Goal: Task Accomplishment & Management: Manage account settings

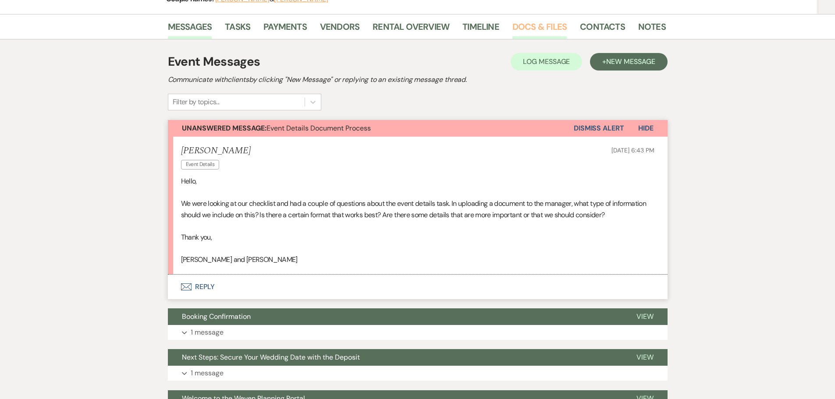
click at [513, 30] on link "Docs & Files" at bounding box center [539, 29] width 54 height 19
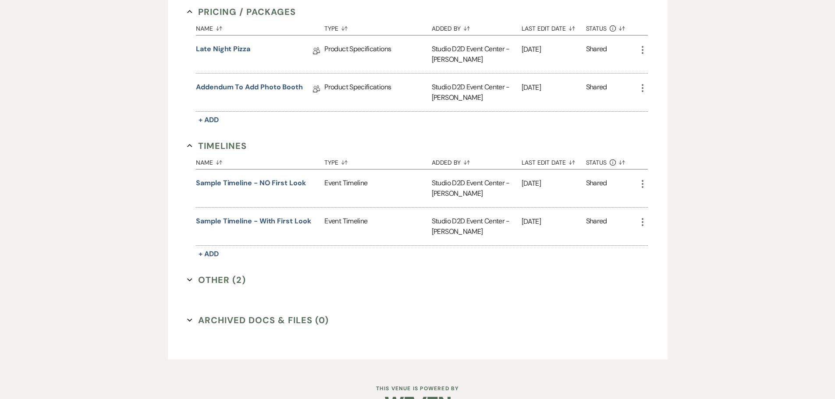
scroll to position [515, 0]
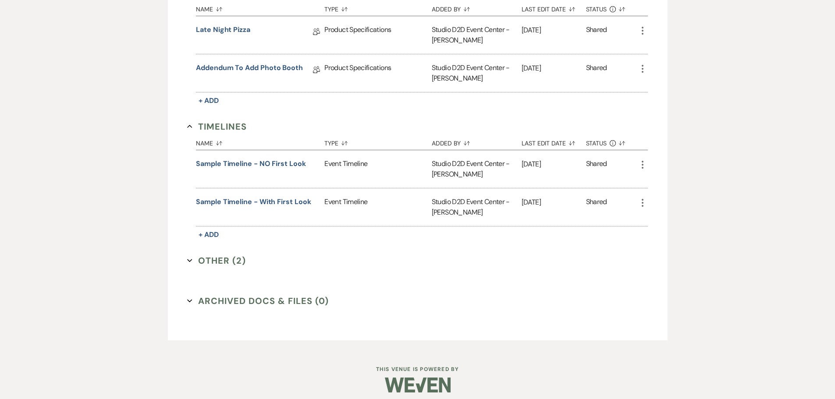
click at [234, 261] on button "Other (2) Expand" at bounding box center [216, 260] width 59 height 13
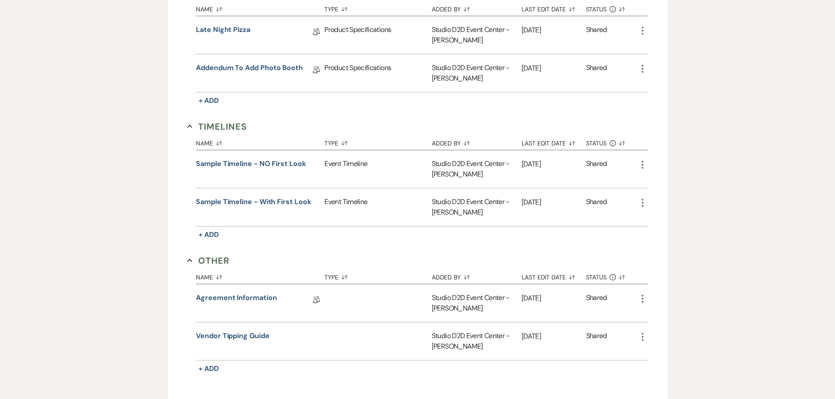
click at [641, 299] on icon "More" at bounding box center [642, 299] width 11 height 11
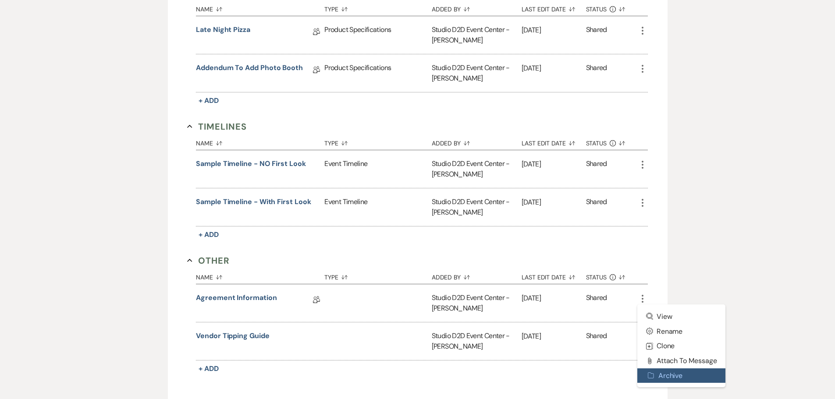
click at [677, 376] on button "Archive Archive" at bounding box center [681, 376] width 89 height 15
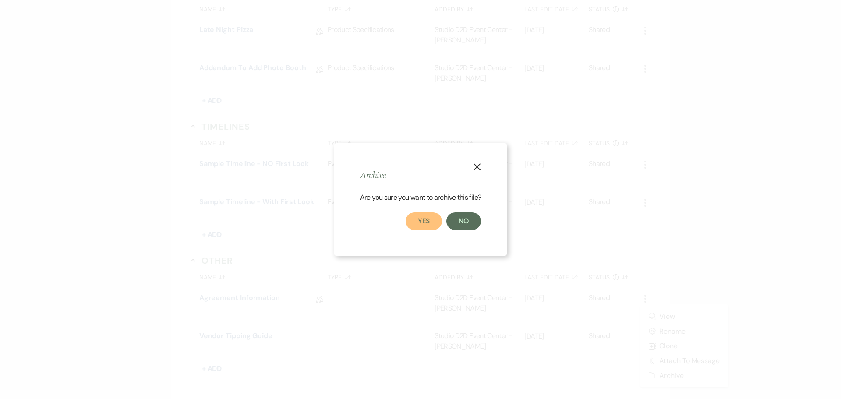
click at [429, 224] on button "Yes" at bounding box center [424, 222] width 37 height 18
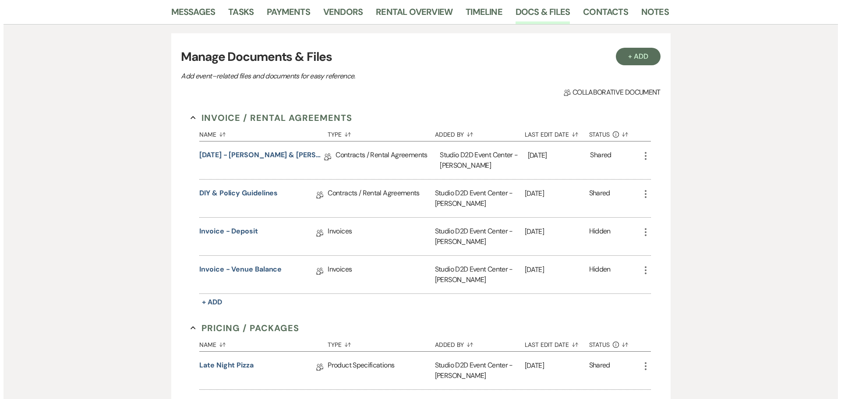
scroll to position [165, 0]
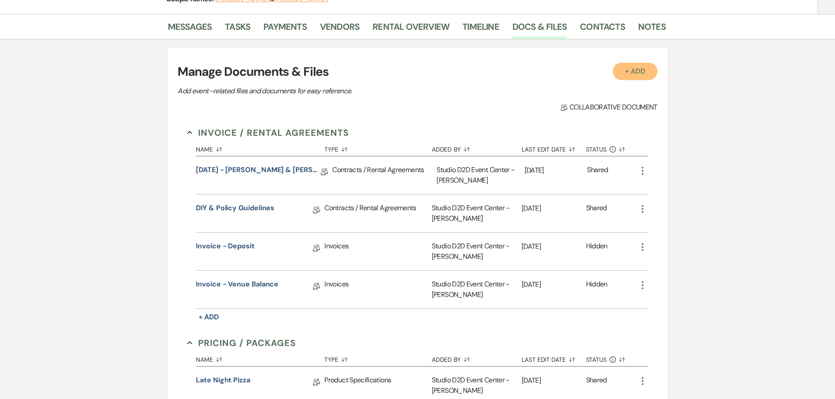
click at [633, 71] on button "+ Add" at bounding box center [635, 72] width 45 height 18
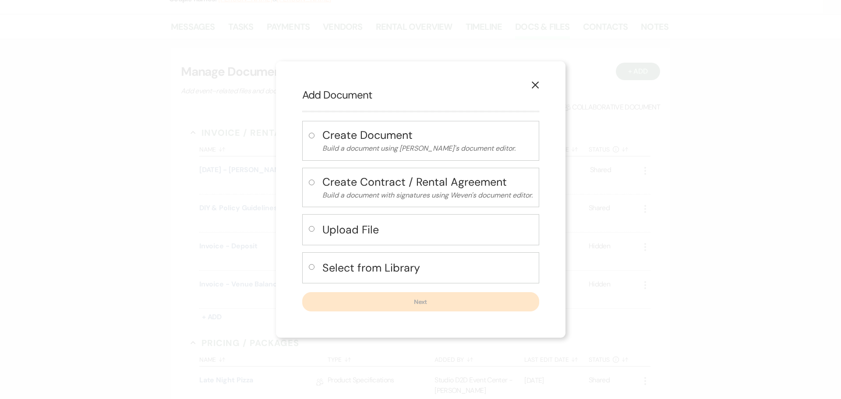
click at [381, 269] on h4 "Select from Library" at bounding box center [428, 267] width 210 height 15
radio input "true"
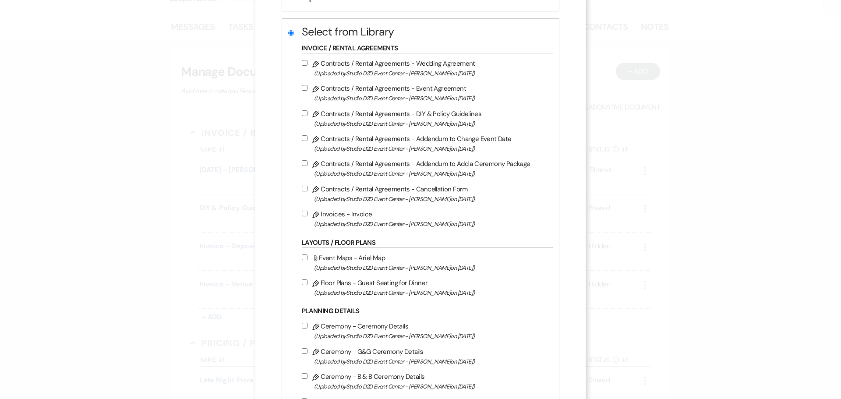
scroll to position [175, 0]
click at [370, 280] on label "Pencil Floor Plans - Guest Seating for Dinner (Uploaded by Studio D2D Event Cen…" at bounding box center [425, 285] width 247 height 21
click at [308, 280] on input "Pencil Floor Plans - Guest Seating for Dinner (Uploaded by Studio D2D Event Cen…" at bounding box center [305, 280] width 6 height 6
checkbox input "true"
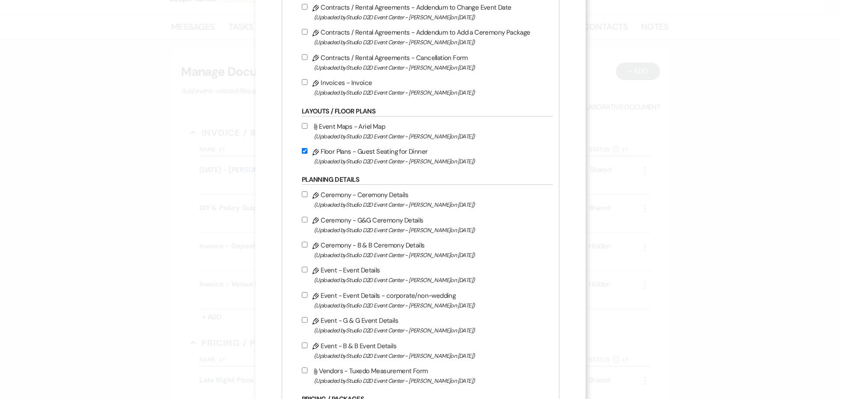
scroll to position [307, 0]
click at [369, 269] on label "Pencil Event - Event Details (Uploaded by Studio D2D Event Center - Kristan on …" at bounding box center [425, 273] width 247 height 21
click at [308, 269] on input "Pencil Event - Event Details (Uploaded by Studio D2D Event Center - Kristan on …" at bounding box center [305, 268] width 6 height 6
checkbox input "true"
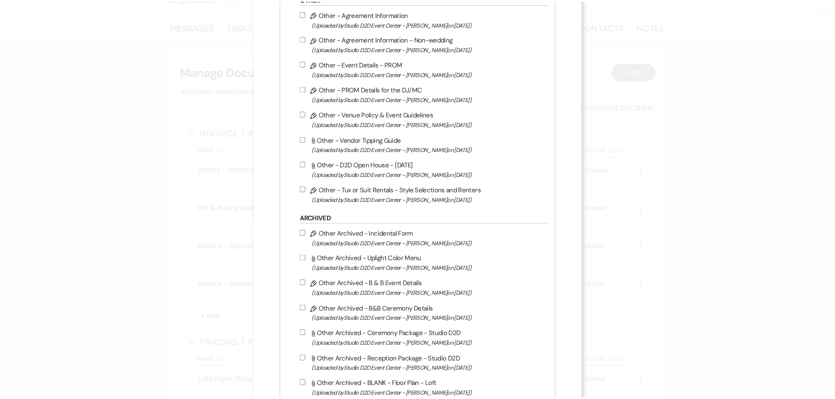
scroll to position [1486, 0]
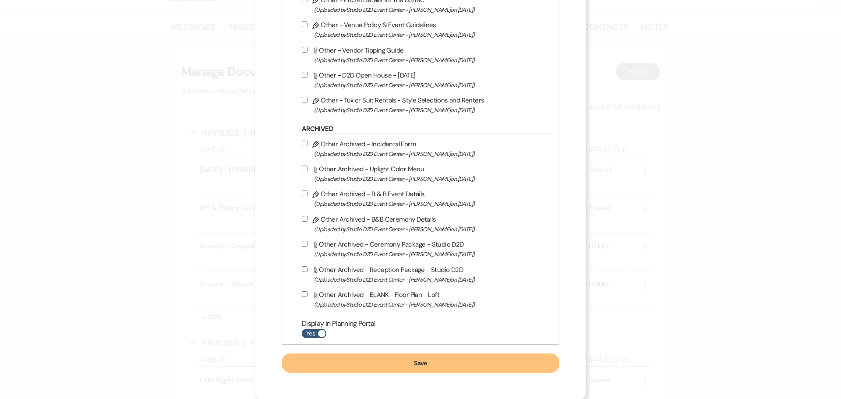
click at [470, 366] on button "Save" at bounding box center [421, 363] width 278 height 19
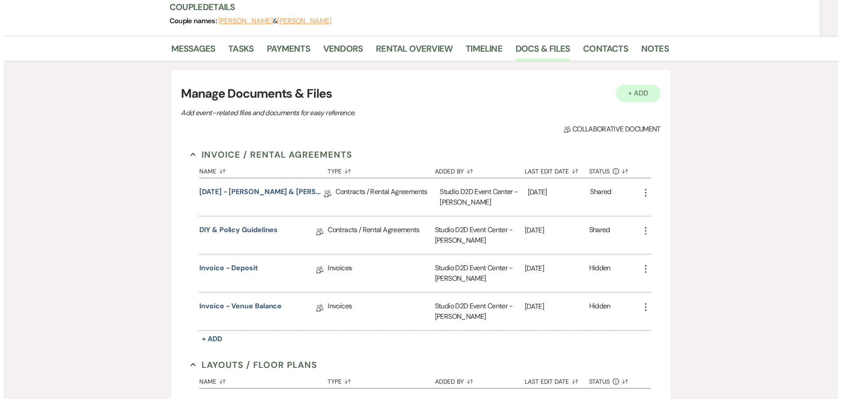
scroll to position [131, 0]
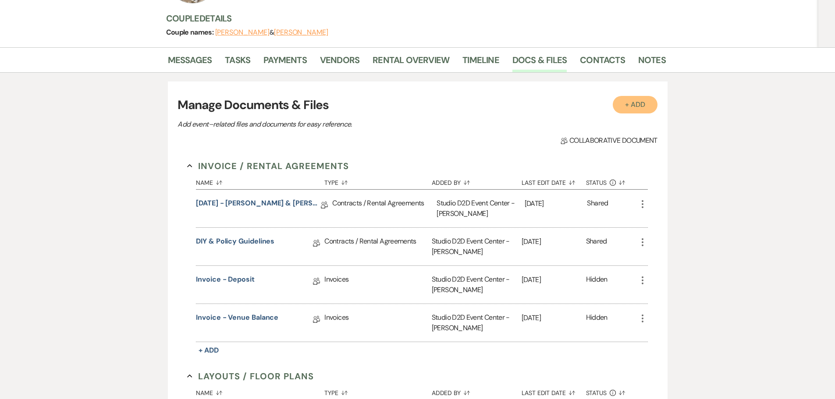
click at [637, 105] on button "+ Add" at bounding box center [635, 105] width 45 height 18
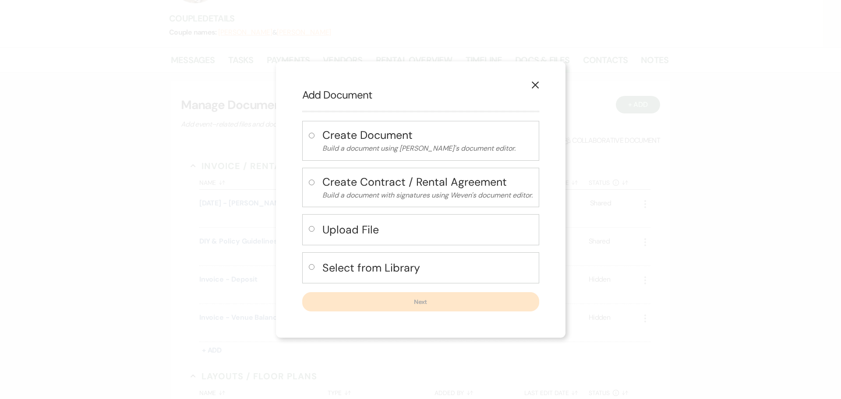
click at [379, 267] on h4 "Select from Library" at bounding box center [428, 267] width 210 height 15
radio input "true"
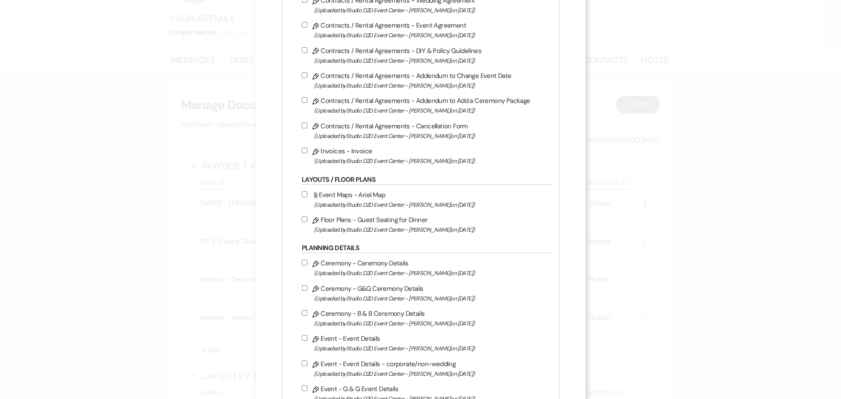
scroll to position [263, 0]
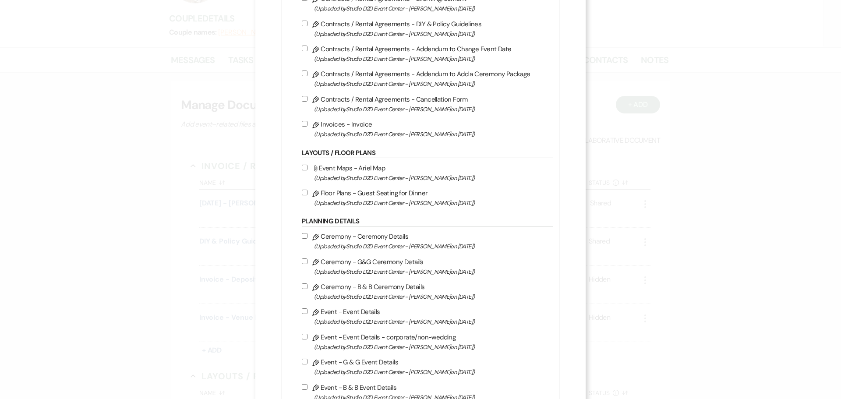
click at [371, 236] on label "Pencil Ceremony - Ceremony Details (Uploaded by Studio D2D Event Center - Krist…" at bounding box center [425, 241] width 247 height 21
click at [308, 236] on input "Pencil Ceremony - Ceremony Details (Uploaded by Studio D2D Event Center - Krist…" at bounding box center [305, 236] width 6 height 6
checkbox input "true"
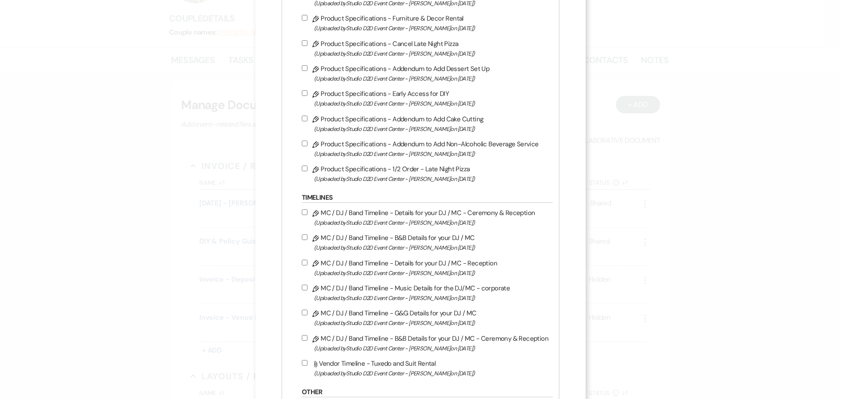
scroll to position [1008, 0]
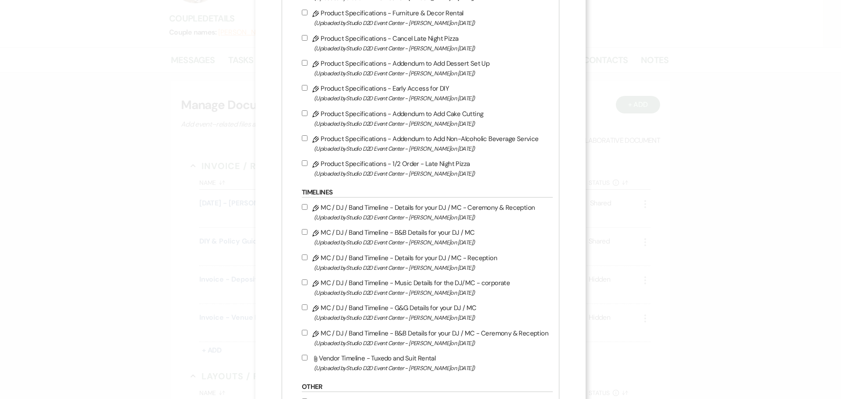
click at [389, 206] on label "Pencil MC / DJ / Band Timeline - Details for your DJ / MC - Ceremony & Receptio…" at bounding box center [425, 212] width 247 height 21
click at [308, 206] on input "Pencil MC / DJ / Band Timeline - Details for your DJ / MC - Ceremony & Receptio…" at bounding box center [305, 207] width 6 height 6
checkbox input "true"
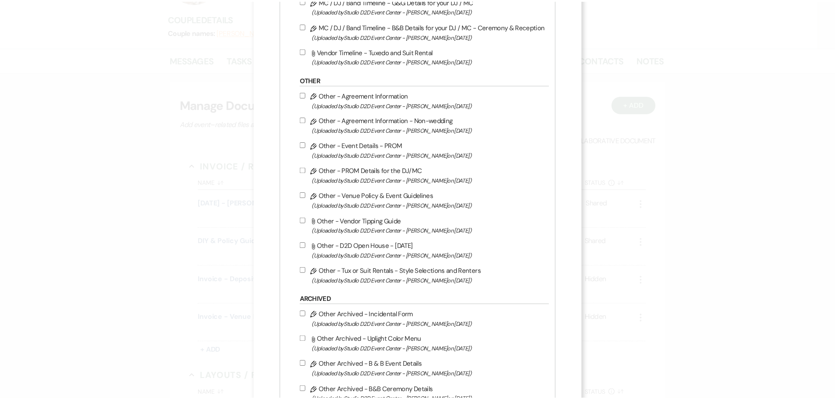
scroll to position [1486, 0]
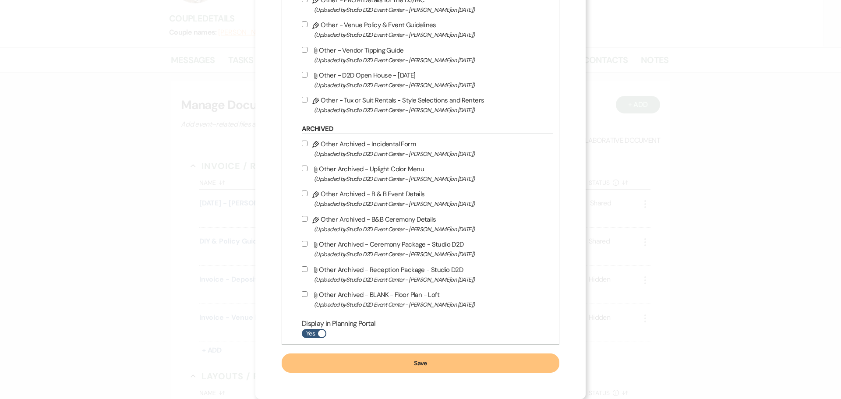
click at [455, 363] on button "Save" at bounding box center [421, 363] width 278 height 19
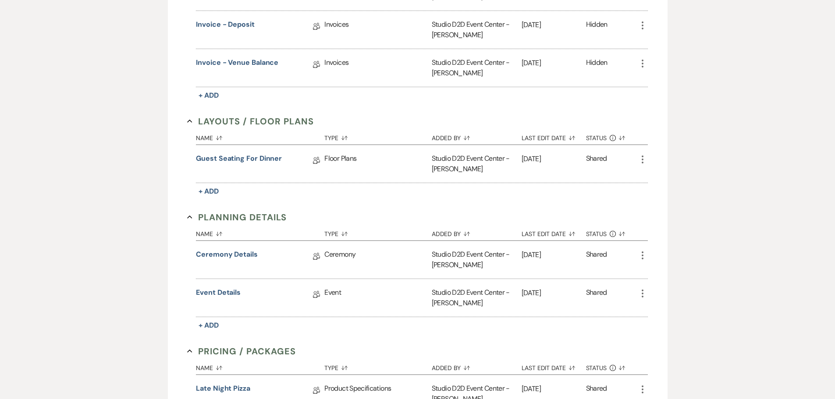
scroll to position [88, 0]
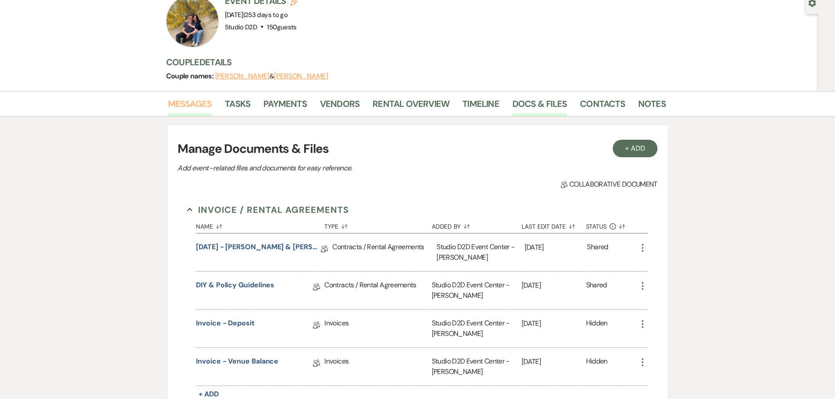
click at [195, 106] on link "Messages" at bounding box center [190, 106] width 44 height 19
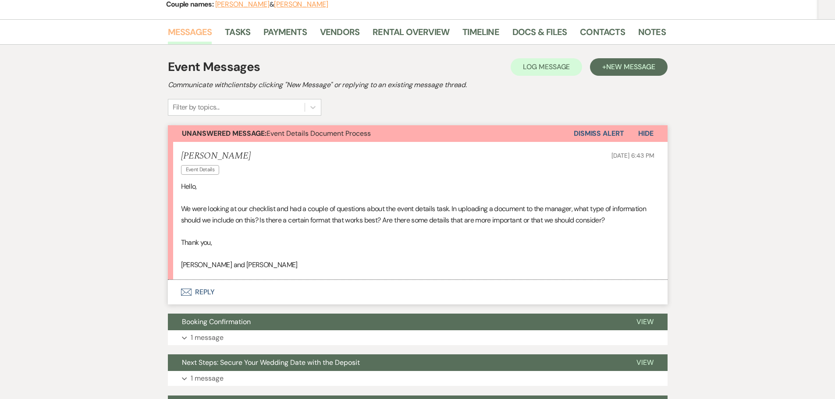
scroll to position [171, 0]
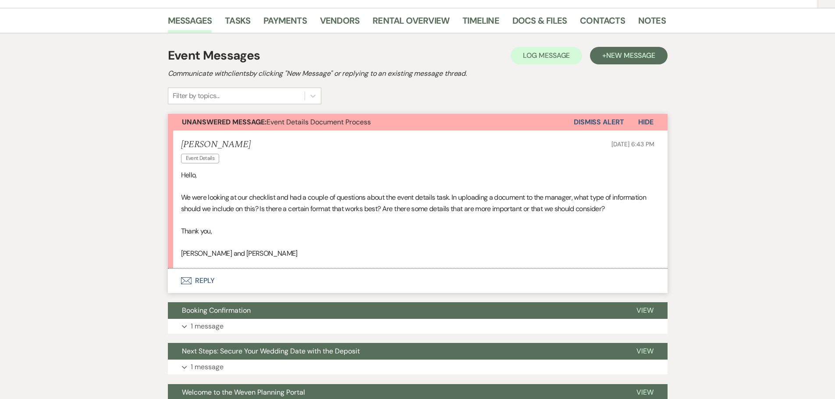
click at [212, 280] on button "Envelope Reply" at bounding box center [418, 281] width 500 height 25
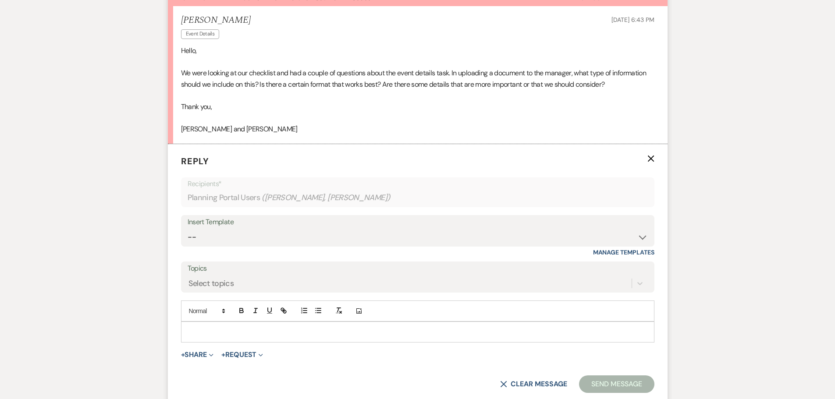
scroll to position [351, 0]
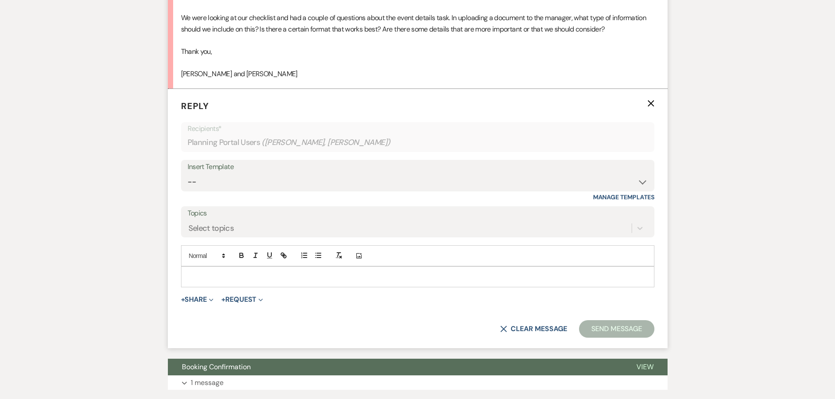
click at [277, 273] on p at bounding box center [417, 277] width 459 height 10
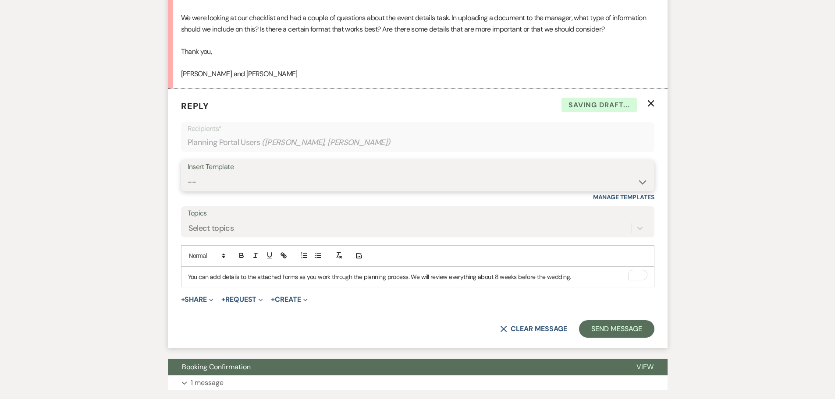
click at [265, 187] on select "-- New Inquiry - message 2 Event Pricing - Non Wedding Weven Planning Portal In…" at bounding box center [418, 182] width 460 height 17
click at [283, 272] on p "You can add details to the attached forms as you work through the planning proc…" at bounding box center [417, 277] width 459 height 10
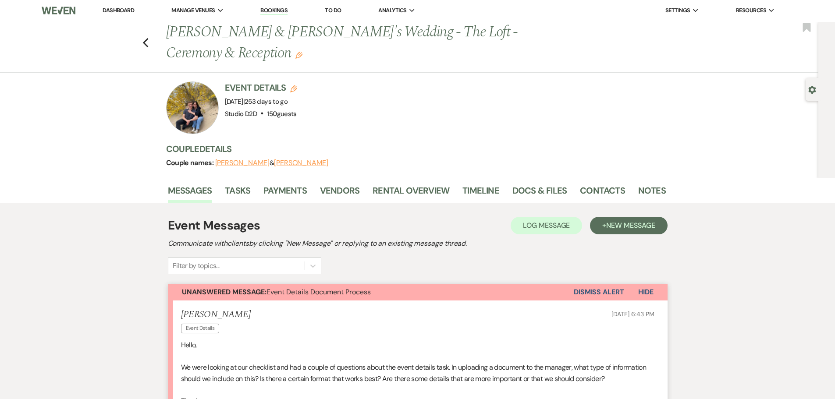
scroll to position [0, 0]
click at [242, 192] on link "Tasks" at bounding box center [237, 194] width 25 height 19
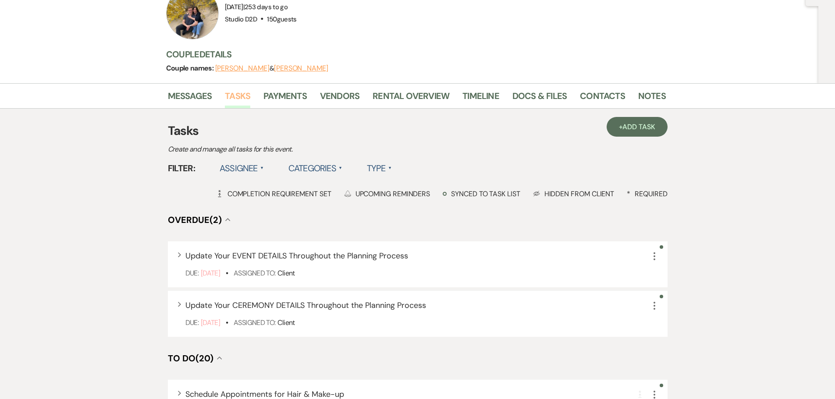
scroll to position [131, 0]
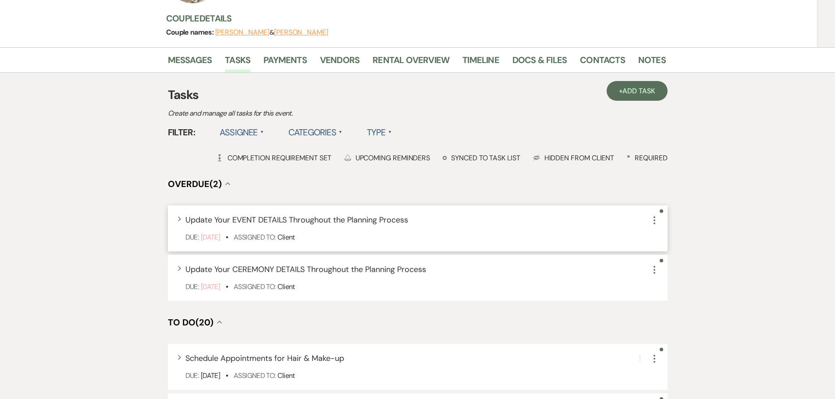
click at [259, 217] on span "Update Your EVENT DETAILS Throughout the Planning Process" at bounding box center [296, 220] width 223 height 11
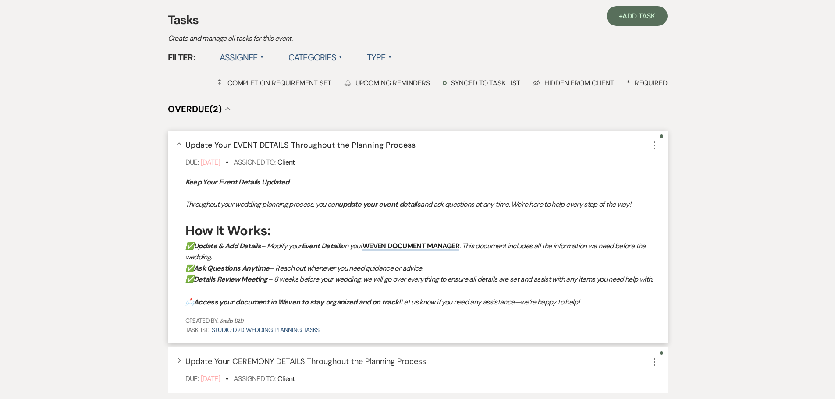
scroll to position [219, 0]
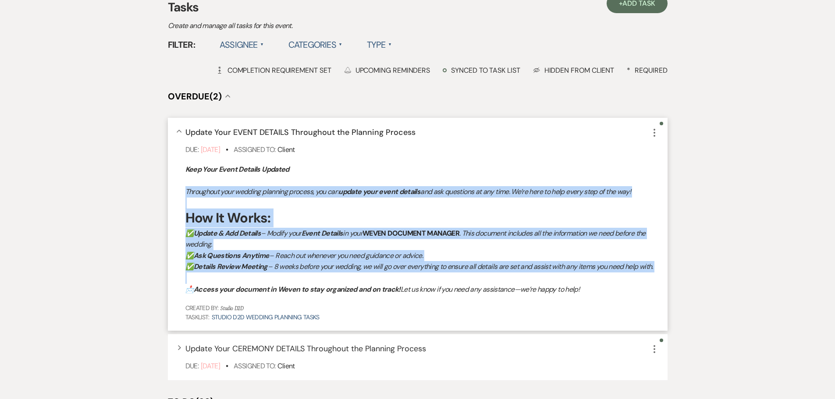
drag, startPoint x: 185, startPoint y: 190, endPoint x: 469, endPoint y: 288, distance: 300.9
click at [469, 288] on div "Keep Your Event Details Updated Throughout your wedding planning process, you c…" at bounding box center [421, 229] width 473 height 131
copy div "Throughout your wedding planning process, you can update your event details and…"
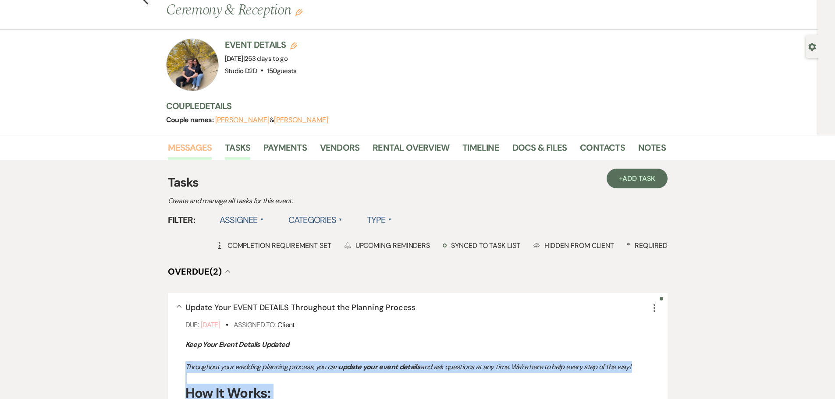
click at [203, 149] on link "Messages" at bounding box center [190, 150] width 44 height 19
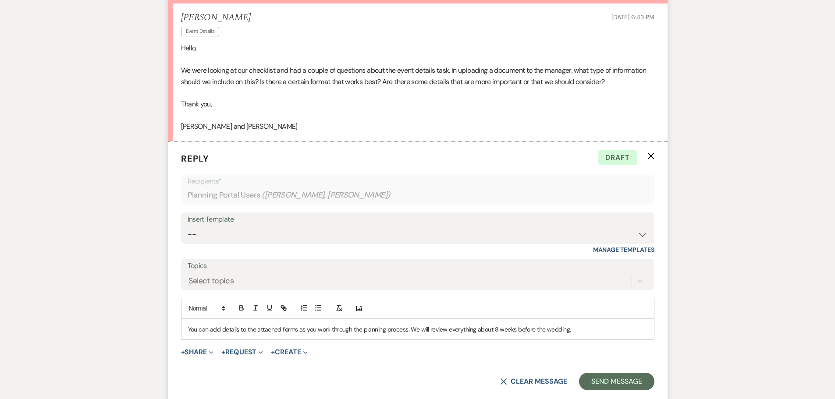
scroll to position [302, 0]
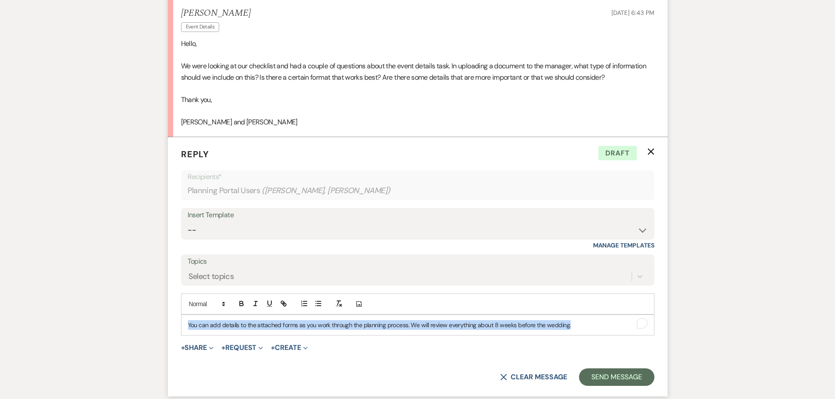
drag, startPoint x: 186, startPoint y: 325, endPoint x: 584, endPoint y: 326, distance: 397.9
click at [584, 326] on div "You can add details to the attached forms as you work through the planning proc…" at bounding box center [417, 325] width 472 height 20
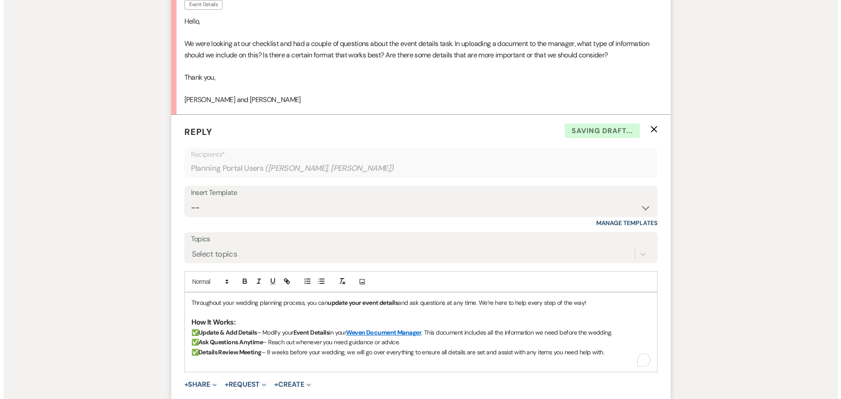
scroll to position [346, 0]
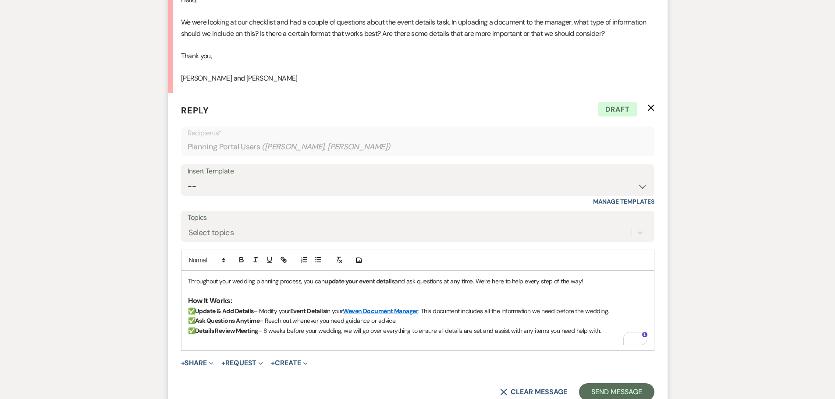
click at [199, 362] on button "+ Share Expand" at bounding box center [197, 363] width 33 height 7
click at [209, 382] on span "Doc Upload Documents" at bounding box center [217, 380] width 50 height 9
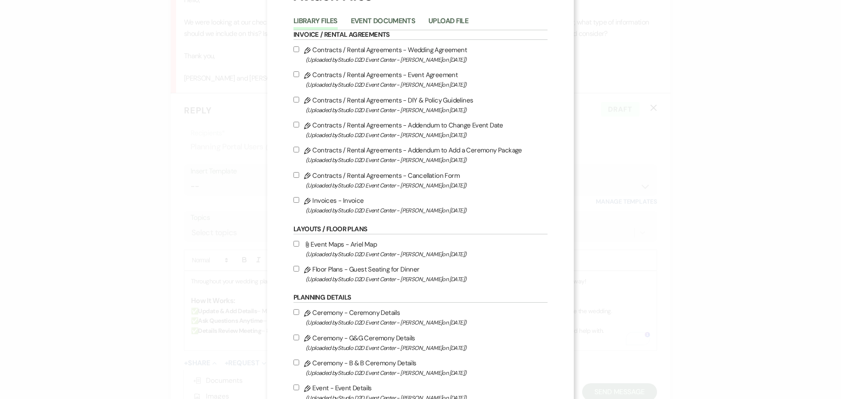
scroll to position [0, 0]
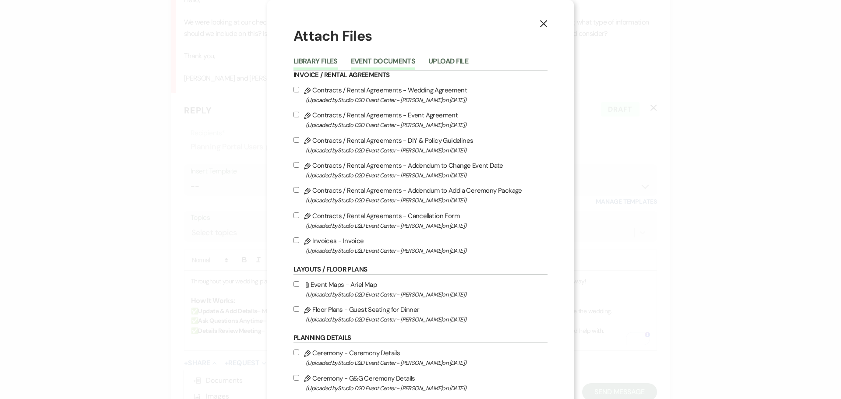
click at [379, 62] on button "Event Documents" at bounding box center [383, 64] width 64 height 12
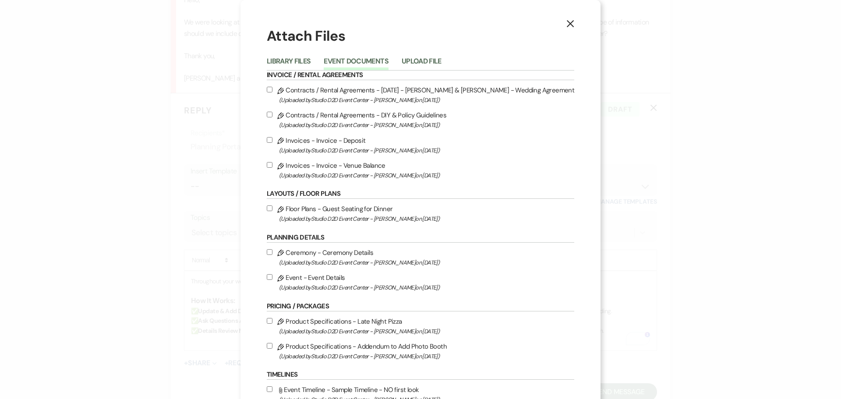
click at [356, 251] on label "Pencil Ceremony - Ceremony Details (Uploaded by Studio D2D Event Center - Krist…" at bounding box center [421, 257] width 308 height 21
click at [273, 251] on input "Pencil Ceremony - Ceremony Details (Uploaded by Studio D2D Event Center - Krist…" at bounding box center [270, 252] width 6 height 6
checkbox input "true"
click at [349, 279] on label "Pencil Event - Event Details (Uploaded by Studio D2D Event Center - Kristan on …" at bounding box center [421, 282] width 308 height 21
click at [273, 279] on input "Pencil Event - Event Details (Uploaded by Studio D2D Event Center - Kristan on …" at bounding box center [270, 277] width 6 height 6
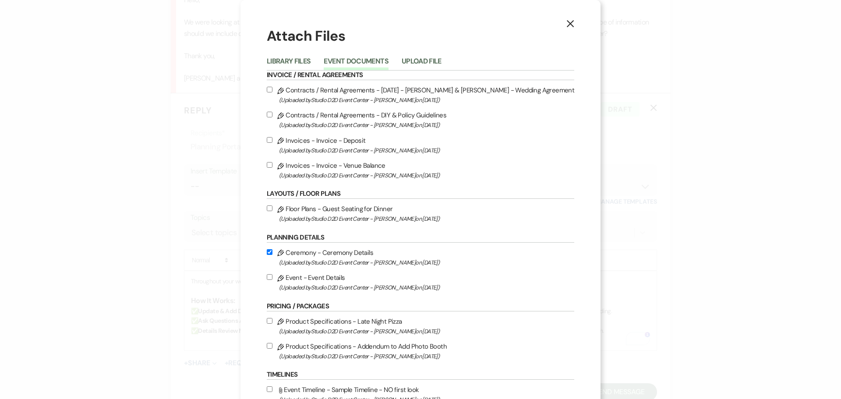
checkbox input "true"
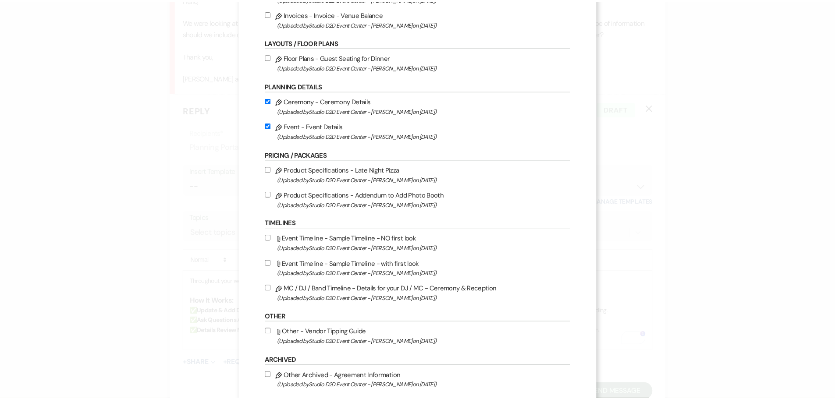
scroll to position [175, 0]
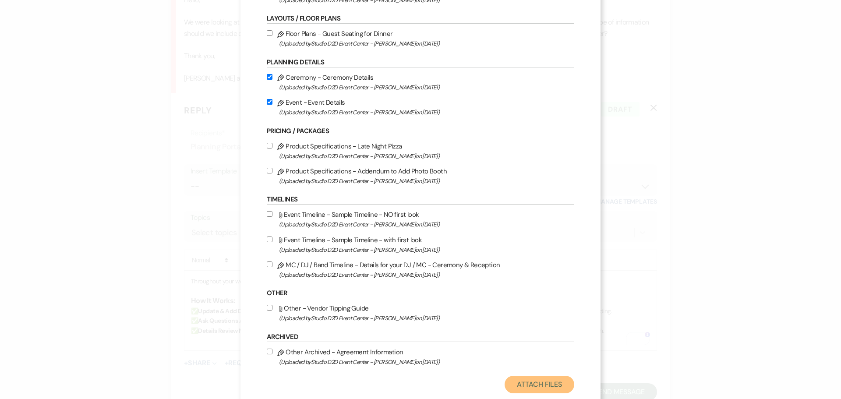
click at [505, 386] on button "Attach Files" at bounding box center [540, 385] width 70 height 18
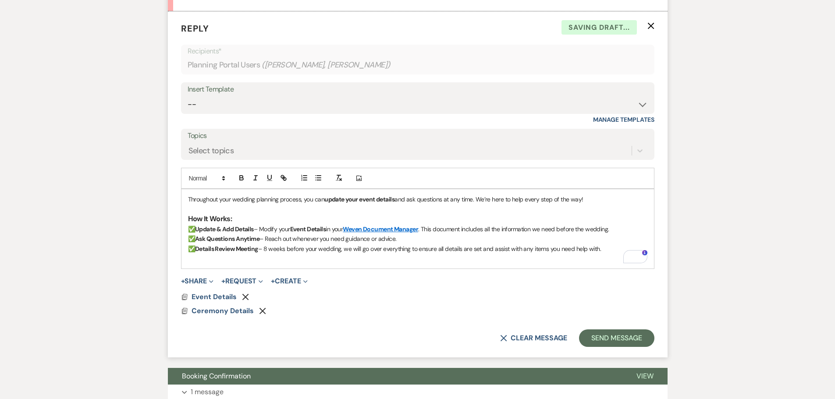
scroll to position [434, 0]
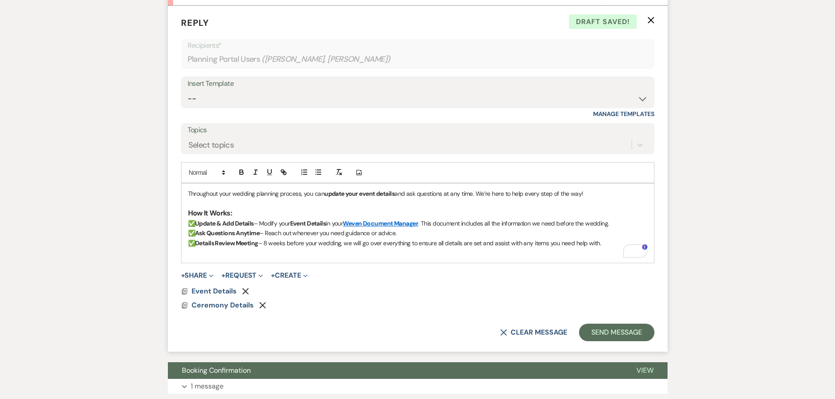
click at [377, 195] on strong "update your event details" at bounding box center [359, 194] width 70 height 8
click at [312, 224] on strong "Event Details" at bounding box center [308, 224] width 36 height 8
click at [229, 228] on p "✅ Update & Add Details – Modify your Event & Ceremony Details in your Weven Doc…" at bounding box center [417, 224] width 459 height 10
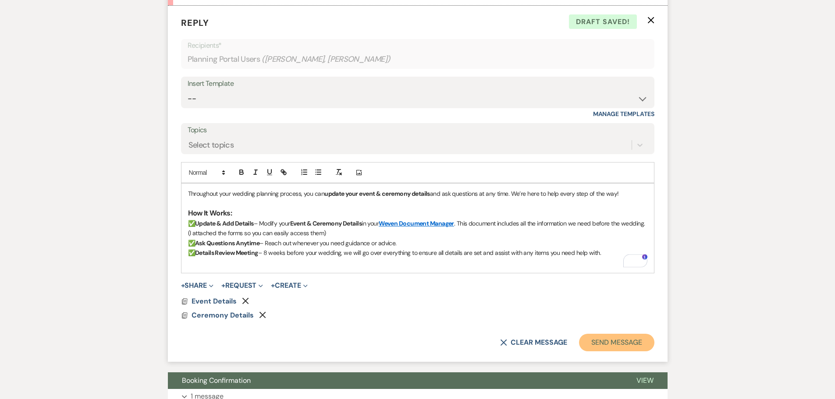
click at [610, 345] on button "Send Message" at bounding box center [616, 343] width 75 height 18
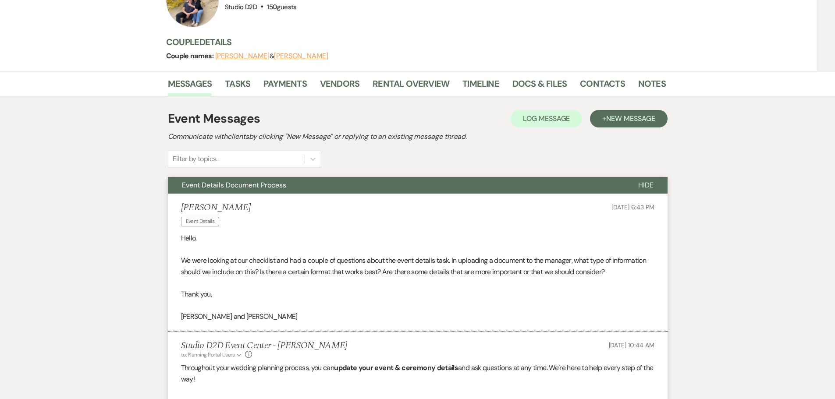
scroll to position [39, 0]
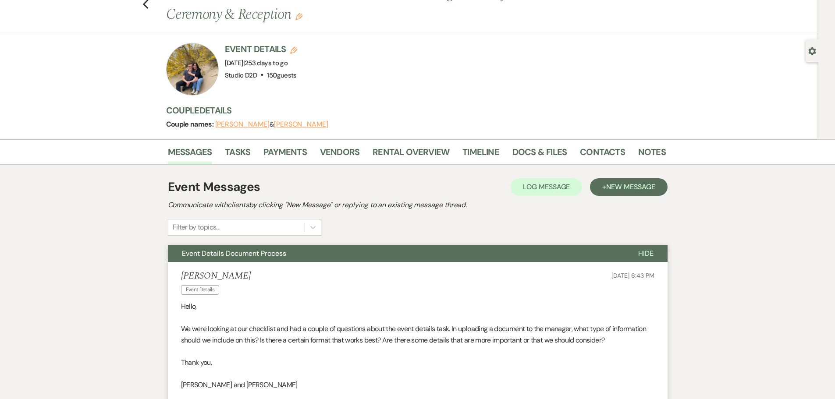
click at [280, 251] on span "Event Details Document Process" at bounding box center [234, 253] width 104 height 9
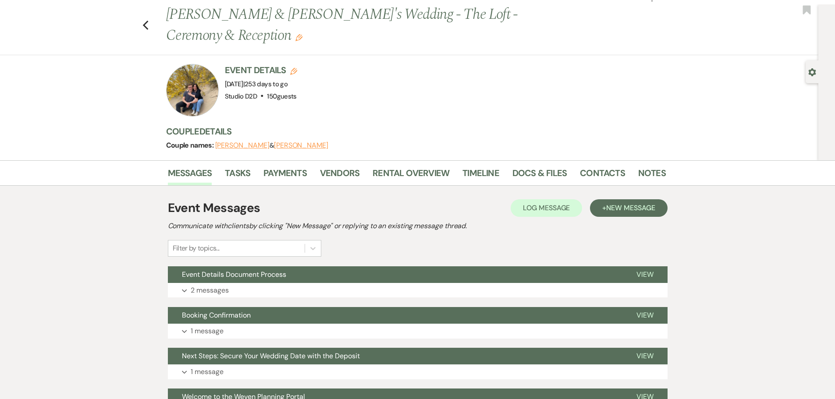
scroll to position [0, 0]
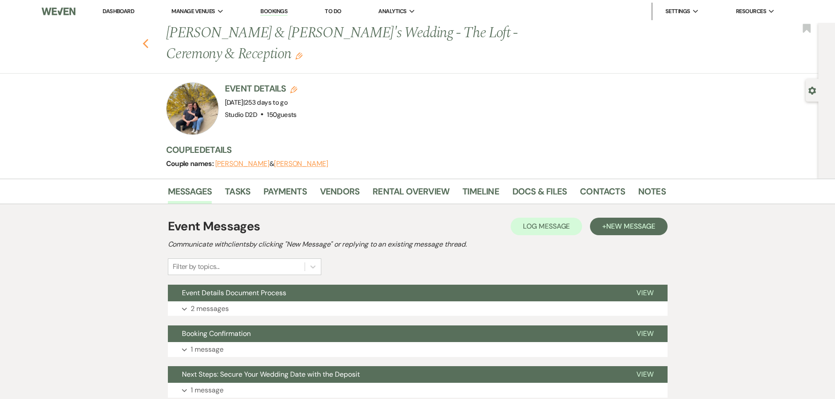
click at [149, 44] on icon "Previous" at bounding box center [145, 44] width 7 height 11
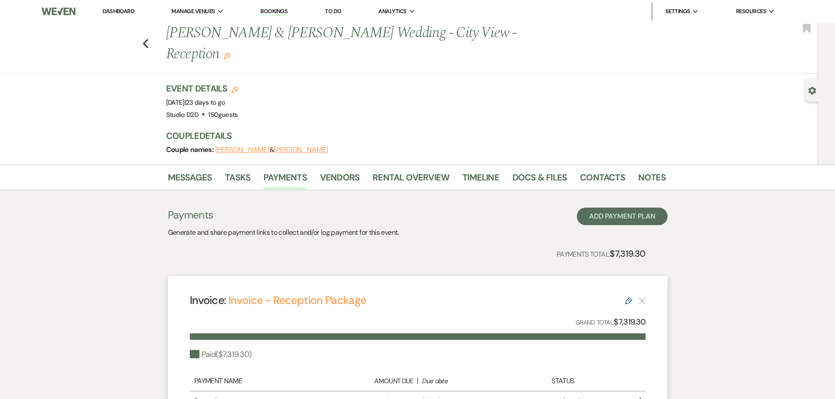
click at [281, 10] on link "Bookings" at bounding box center [273, 11] width 27 height 8
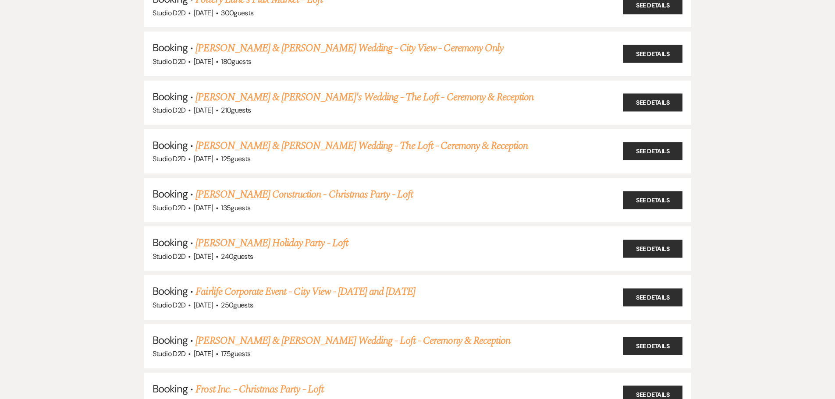
scroll to position [1359, 0]
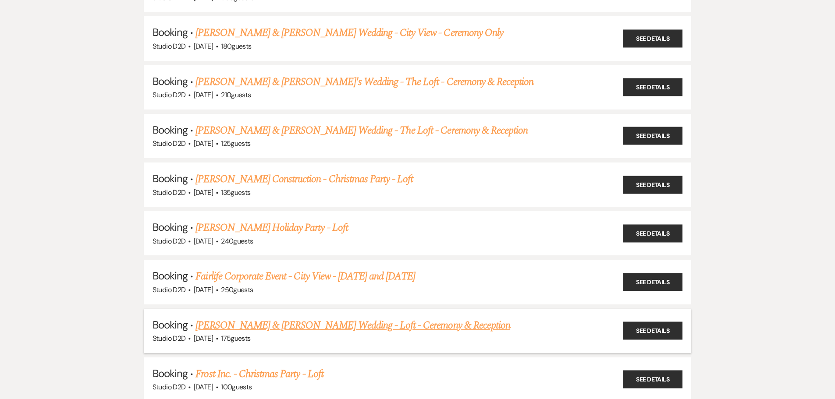
click at [303, 319] on link "[PERSON_NAME] & [PERSON_NAME] Wedding - Loft - Ceremony & Reception" at bounding box center [352, 326] width 315 height 16
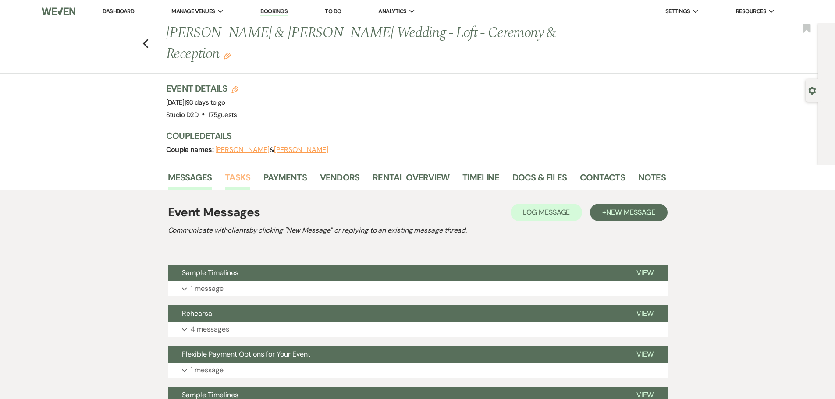
click at [236, 175] on link "Tasks" at bounding box center [237, 179] width 25 height 19
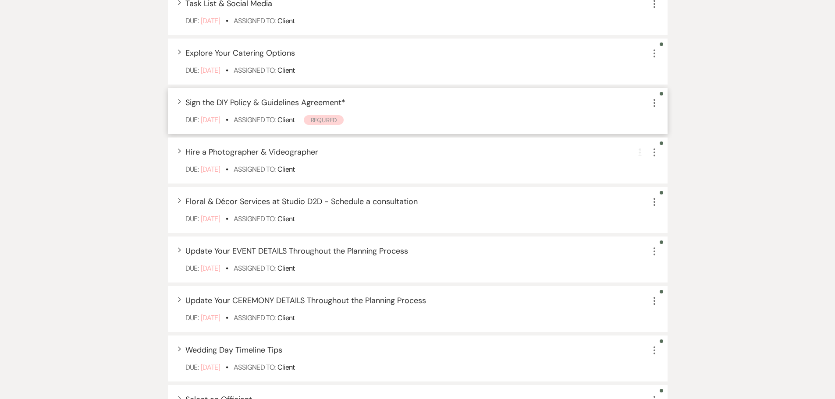
scroll to position [351, 0]
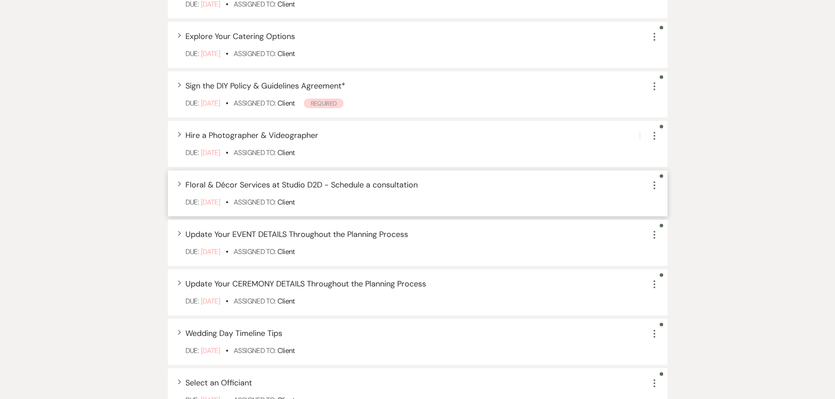
click at [654, 186] on icon "More" at bounding box center [654, 185] width 11 height 11
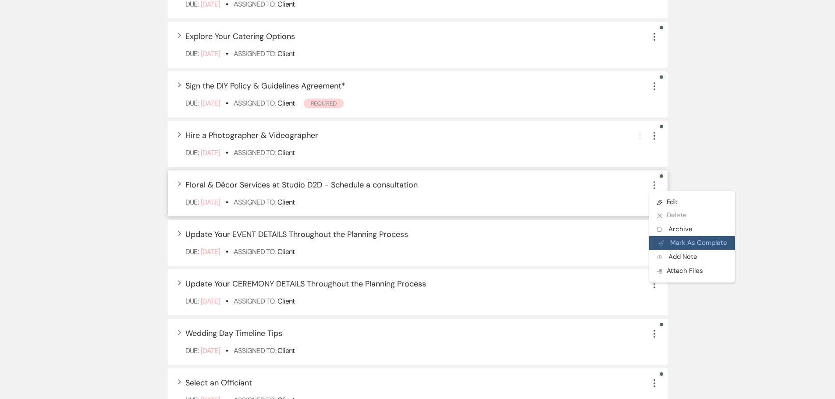
click at [686, 239] on button "Plan Portal Link Mark As Complete" at bounding box center [692, 243] width 86 height 14
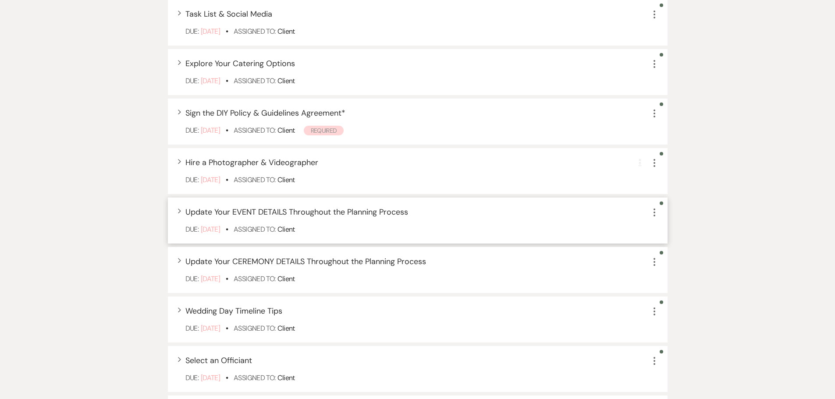
scroll to position [219, 0]
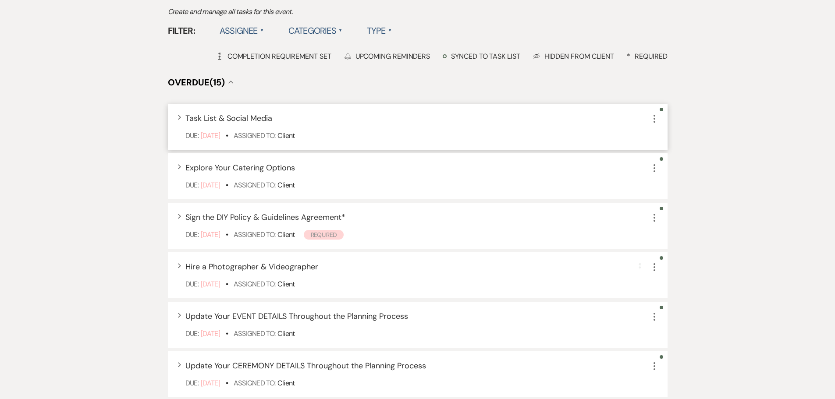
click at [653, 119] on icon "More" at bounding box center [654, 119] width 11 height 11
click at [671, 165] on button "Archive Archive" at bounding box center [691, 163] width 84 height 14
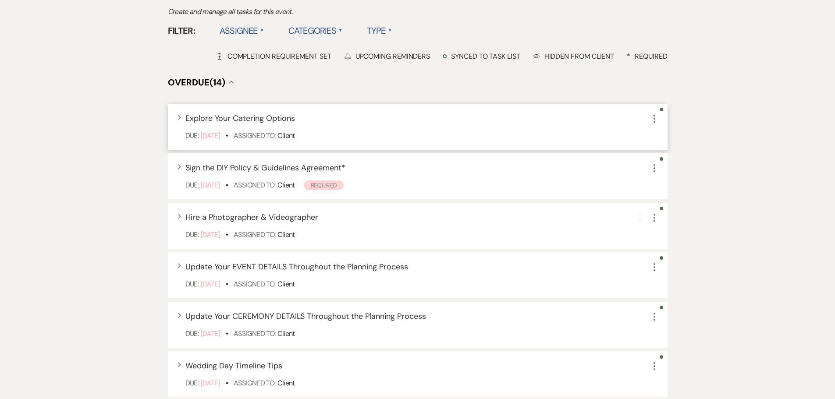
click at [654, 121] on use "button" at bounding box center [654, 119] width 2 height 8
click at [664, 162] on button "Archive Archive" at bounding box center [691, 163] width 84 height 14
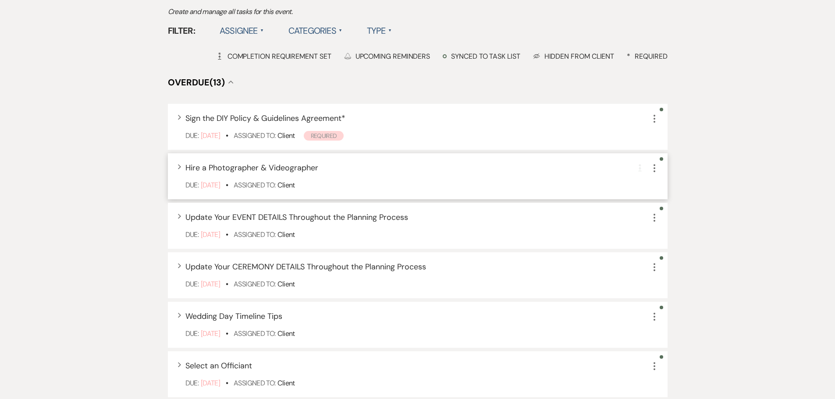
click at [653, 169] on icon "More" at bounding box center [654, 168] width 11 height 11
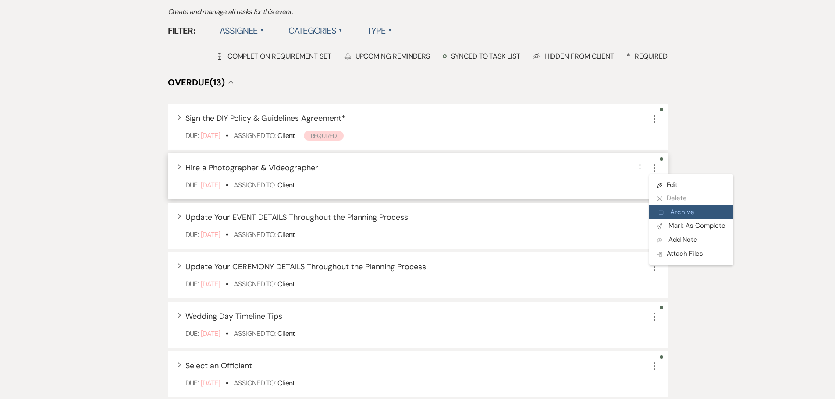
click at [674, 211] on button "Archive Archive" at bounding box center [691, 213] width 84 height 14
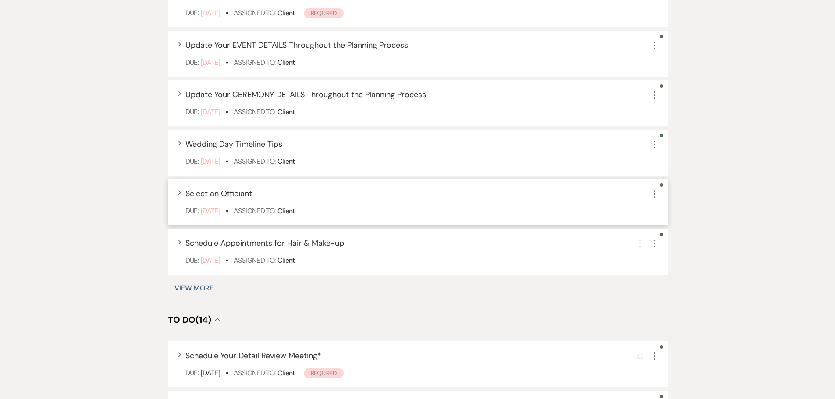
scroll to position [351, 0]
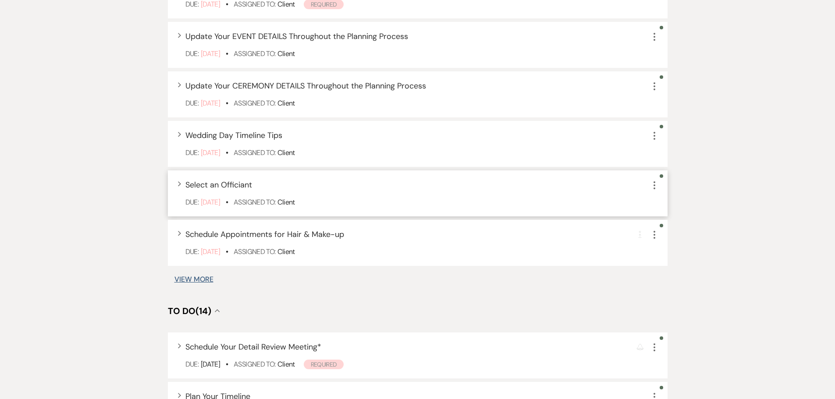
click at [655, 189] on icon "More" at bounding box center [654, 185] width 11 height 11
click at [672, 228] on button "Archive Archive" at bounding box center [691, 230] width 84 height 14
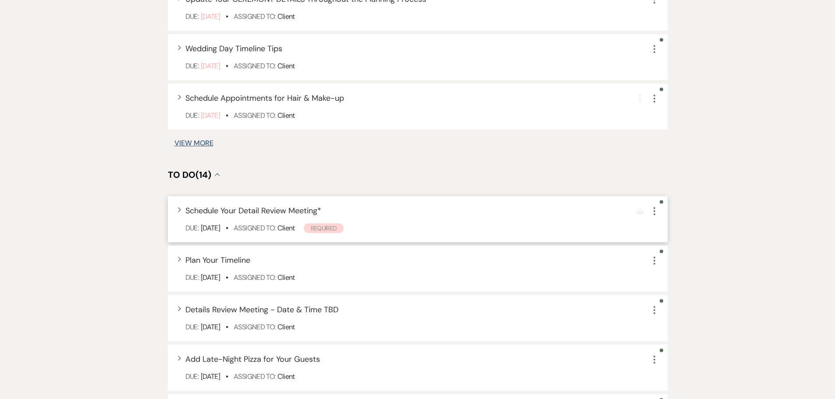
scroll to position [438, 0]
click at [654, 213] on use "button" at bounding box center [654, 210] width 2 height 8
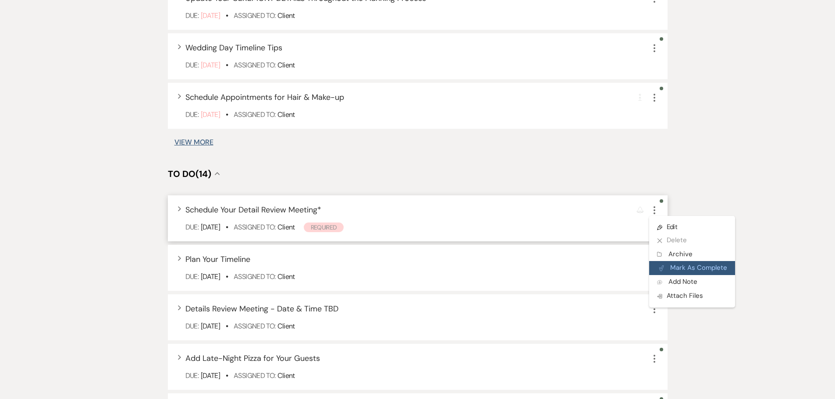
click at [678, 265] on button "Plan Portal Link Mark As Complete" at bounding box center [692, 268] width 86 height 14
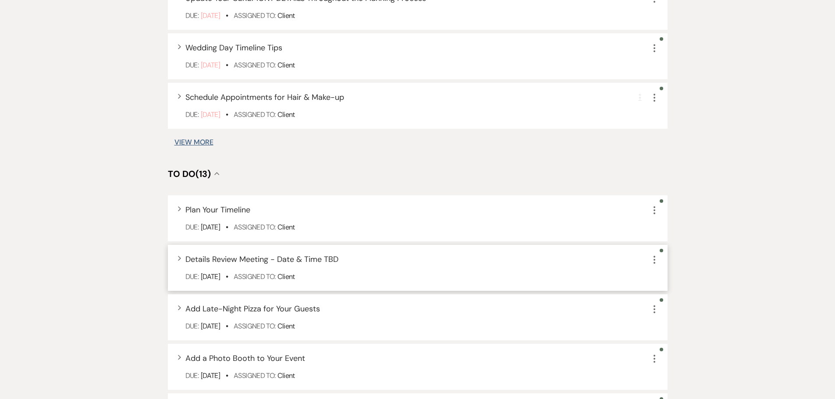
click at [653, 261] on icon "More" at bounding box center [654, 260] width 11 height 11
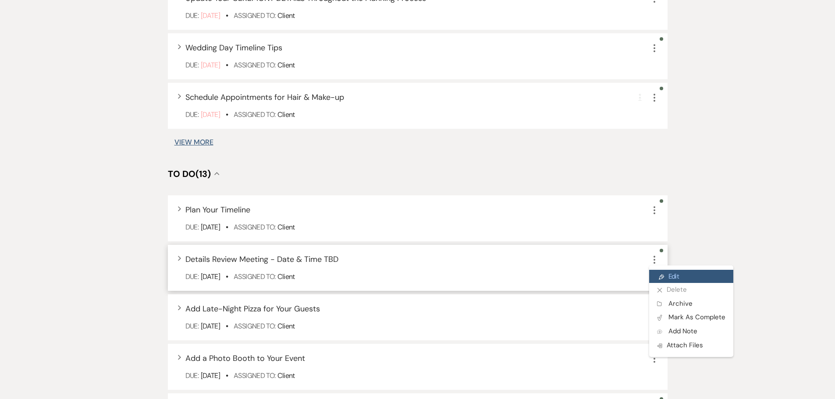
click at [662, 273] on link "Pencil Edit" at bounding box center [691, 276] width 84 height 13
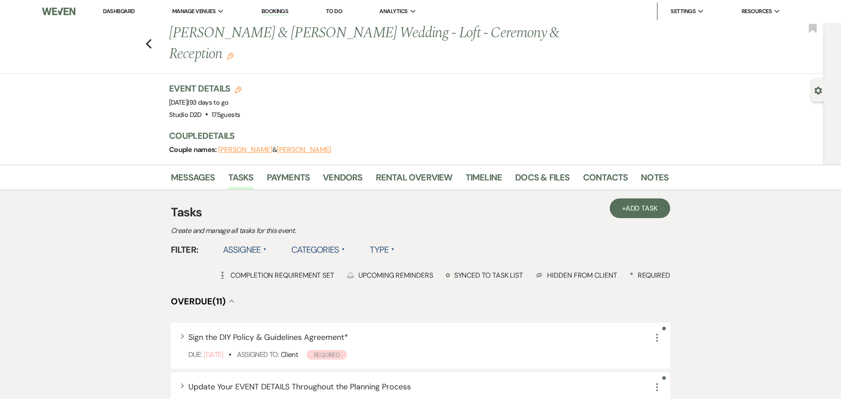
select select "false"
select select "planningToolsAccount"
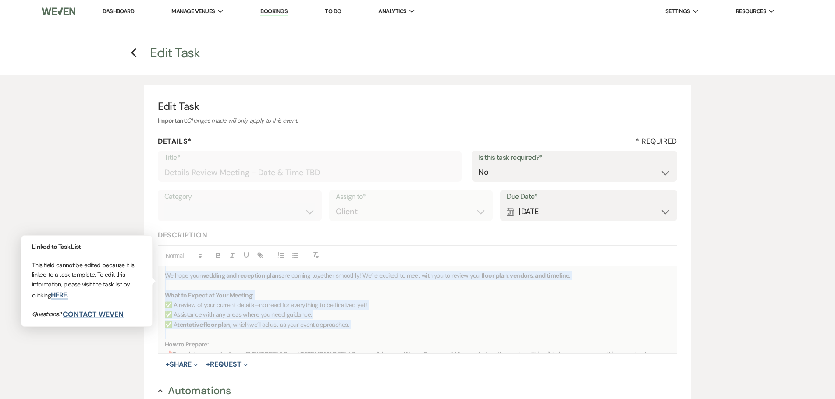
scroll to position [41, 0]
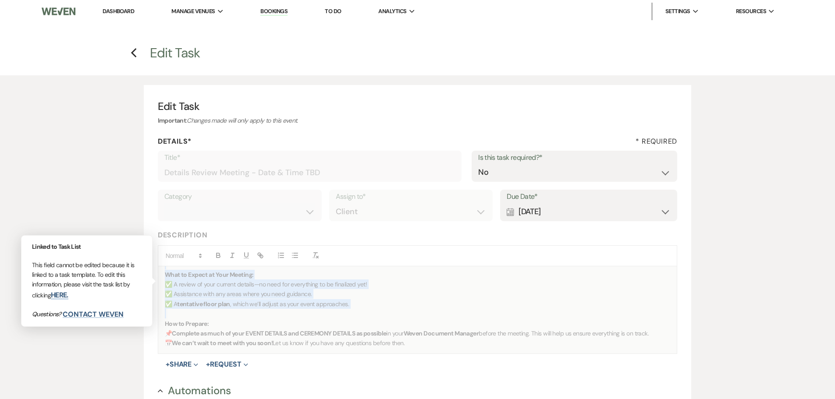
drag, startPoint x: 164, startPoint y: 276, endPoint x: 422, endPoint y: 344, distance: 266.4
click at [422, 344] on div "Looking Forward to Your Details Review Meeting! We hope your wedding and recept…" at bounding box center [417, 309] width 519 height 87
copy div "Looking Forward to Your Details Review Meeting! We hope your wedding and recept…"
click at [132, 54] on icon "Previous" at bounding box center [134, 53] width 7 height 11
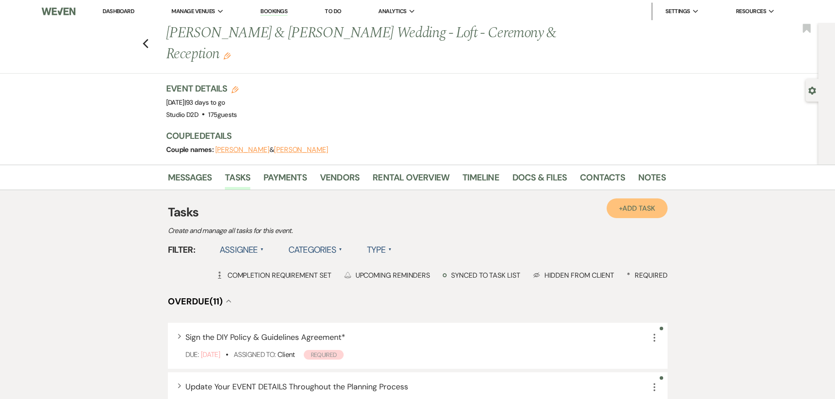
click at [645, 209] on span "Add Task" at bounding box center [638, 208] width 32 height 9
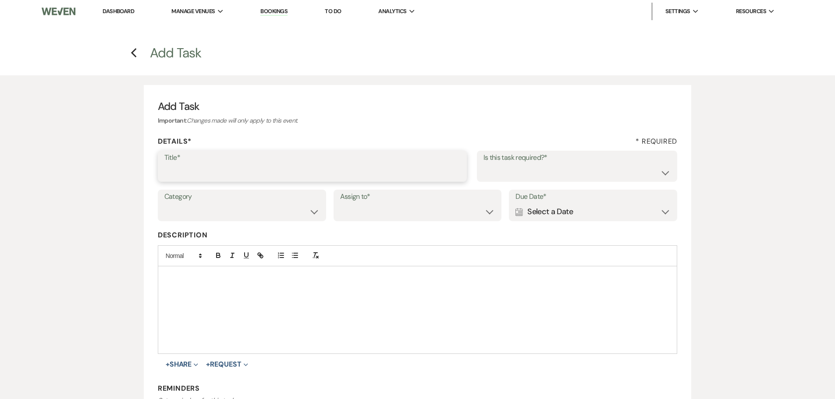
click at [293, 167] on input "Title*" at bounding box center [312, 172] width 296 height 17
click at [281, 277] on p at bounding box center [418, 277] width 506 height 10
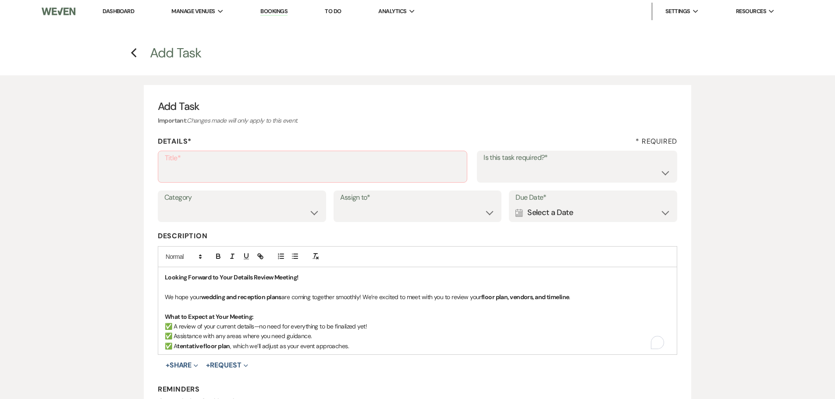
scroll to position [35, 0]
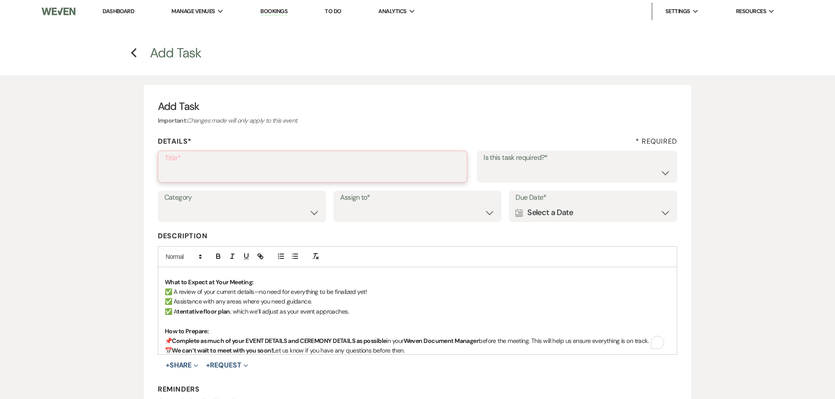
click at [218, 173] on input "Title*" at bounding box center [312, 172] width 295 height 17
type input "Details Review Meeting - [DATE] 5:30 pm"
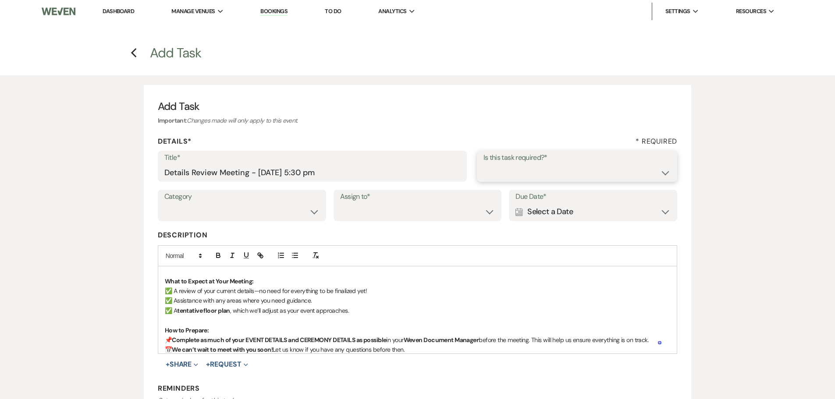
click at [534, 171] on select "Yes No" at bounding box center [577, 172] width 188 height 17
select select "true"
click at [483, 164] on select "Yes No" at bounding box center [577, 172] width 188 height 17
click at [443, 208] on select "Venue Client" at bounding box center [417, 211] width 155 height 17
select select "planningToolsAccount"
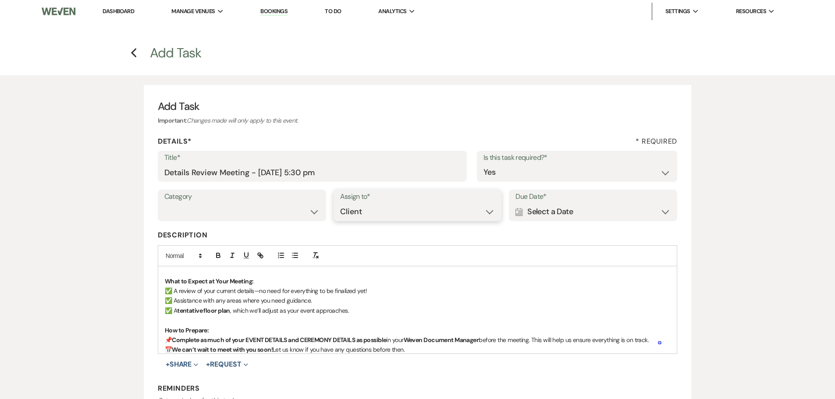
click at [340, 203] on select "Venue Client" at bounding box center [417, 211] width 155 height 17
click at [547, 214] on div "Calendar Select a Date Expand" at bounding box center [592, 211] width 155 height 17
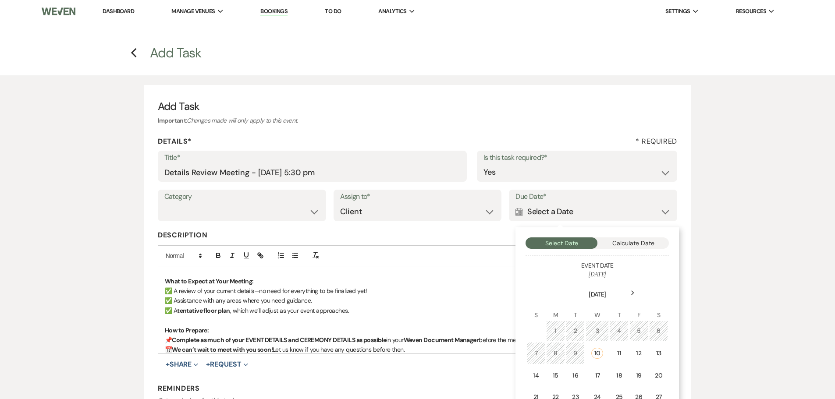
click at [635, 292] on div "Next" at bounding box center [632, 293] width 14 height 14
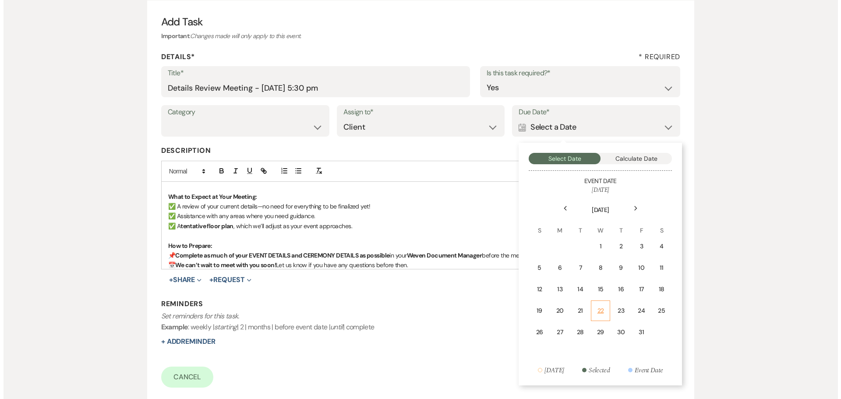
scroll to position [88, 0]
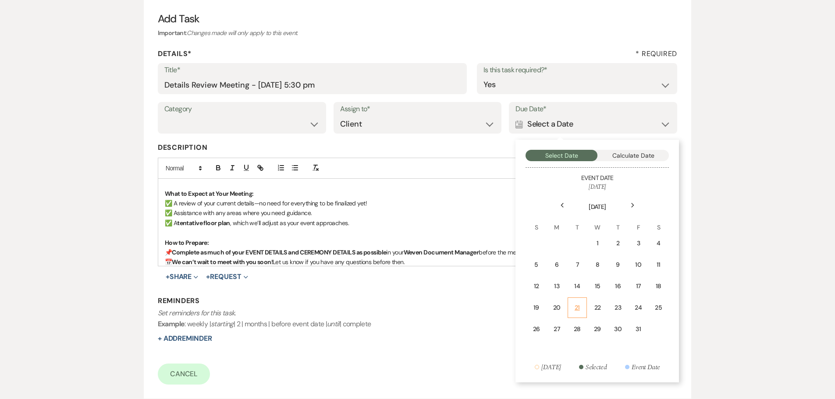
click at [578, 308] on div "21" at bounding box center [577, 307] width 8 height 9
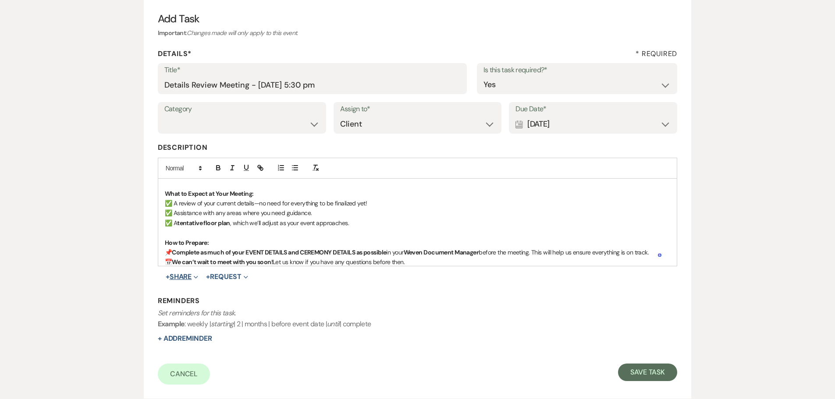
click at [186, 277] on button "+ Share Expand" at bounding box center [182, 276] width 33 height 7
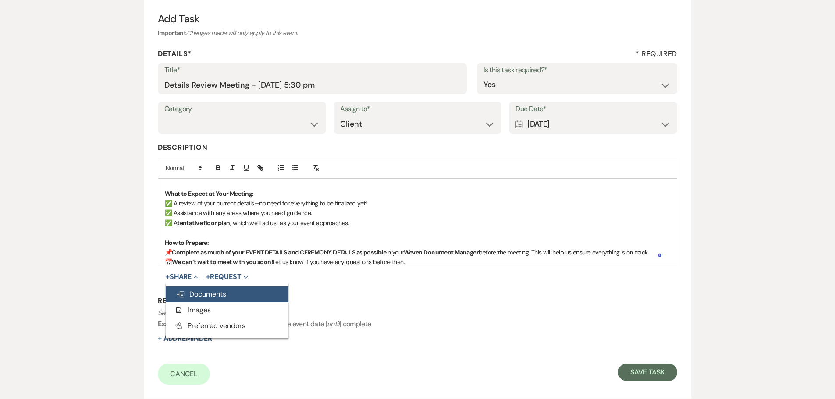
click at [211, 293] on span "Doc Upload Documents" at bounding box center [201, 294] width 50 height 9
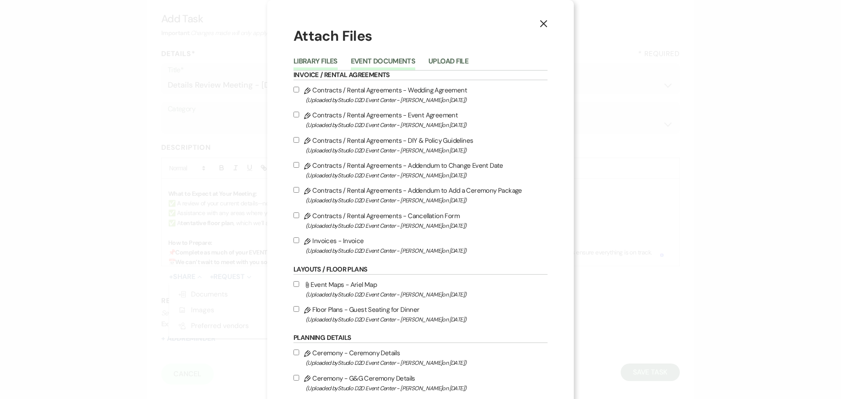
click at [372, 59] on button "Event Documents" at bounding box center [383, 64] width 64 height 12
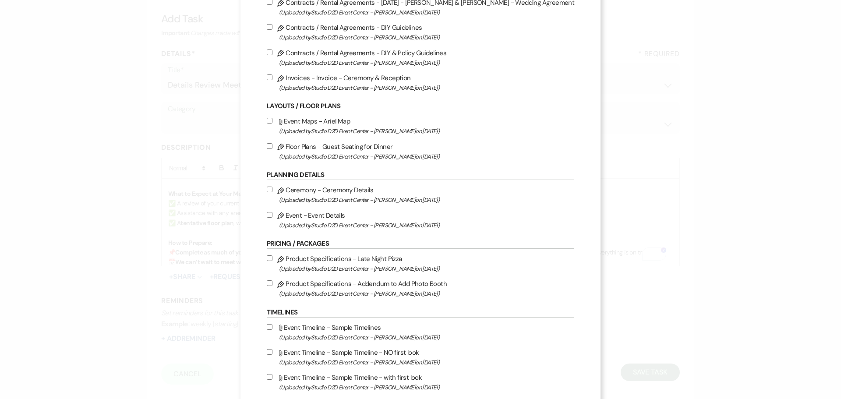
click at [370, 189] on label "Pencil Ceremony - Ceremony Details (Uploaded by Studio D2D Event Center - [PERS…" at bounding box center [421, 195] width 308 height 21
click at [273, 189] on input "Pencil Ceremony - Ceremony Details (Uploaded by Studio D2D Event Center - [PERS…" at bounding box center [270, 190] width 6 height 6
checkbox input "true"
click at [350, 219] on label "Pencil Event - Event Details (Uploaded by Studio D2D Event Center - [PERSON_NAM…" at bounding box center [421, 220] width 308 height 21
click at [273, 218] on input "Pencil Event - Event Details (Uploaded by Studio D2D Event Center - [PERSON_NAM…" at bounding box center [270, 215] width 6 height 6
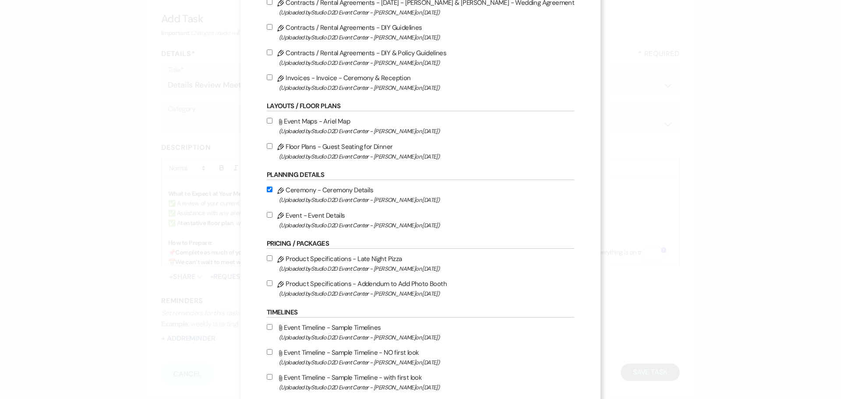
checkbox input "true"
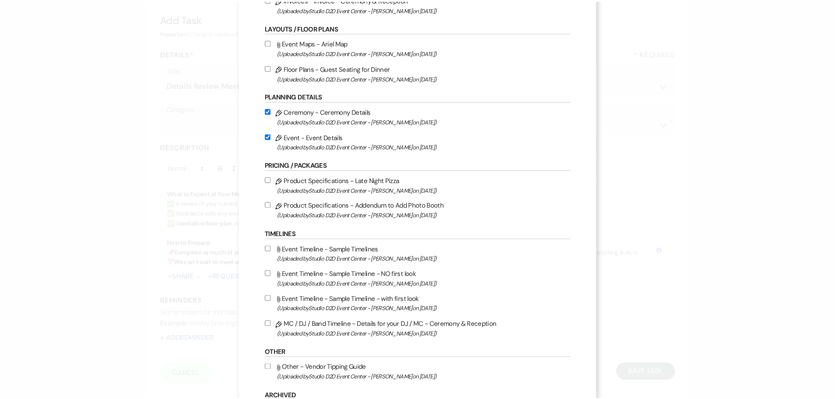
scroll to position [246, 0]
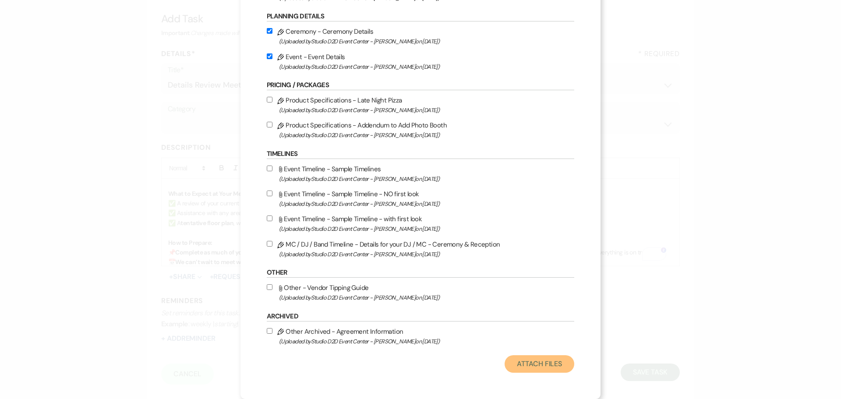
click at [505, 364] on button "Attach Files" at bounding box center [540, 364] width 70 height 18
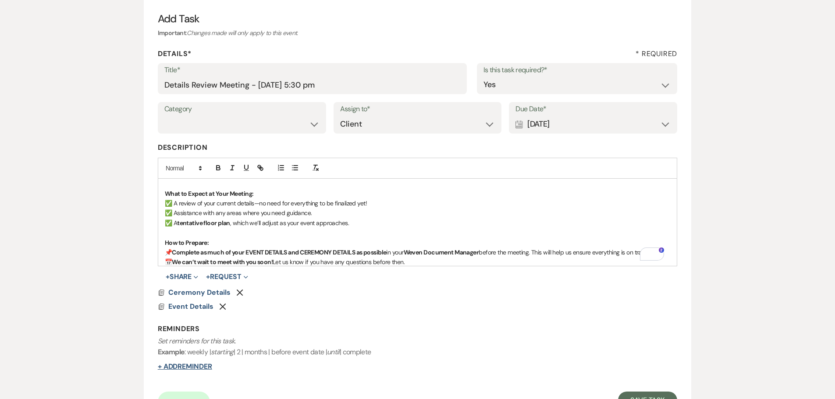
click at [184, 366] on button "+ Add Reminder" at bounding box center [185, 366] width 54 height 7
select select "client"
select select "days"
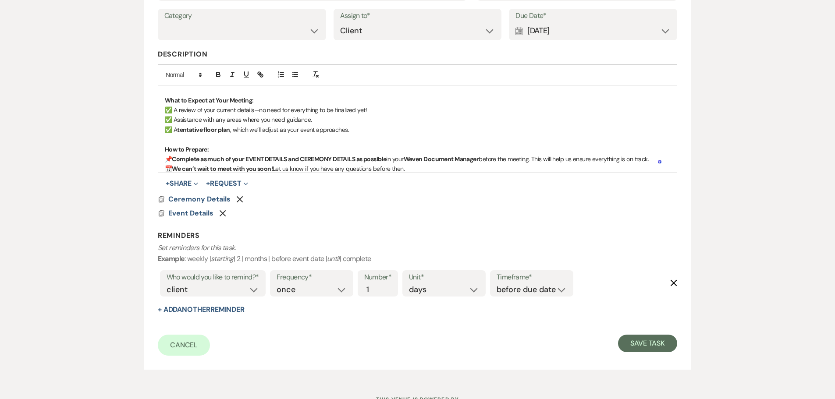
scroll to position [217, 0]
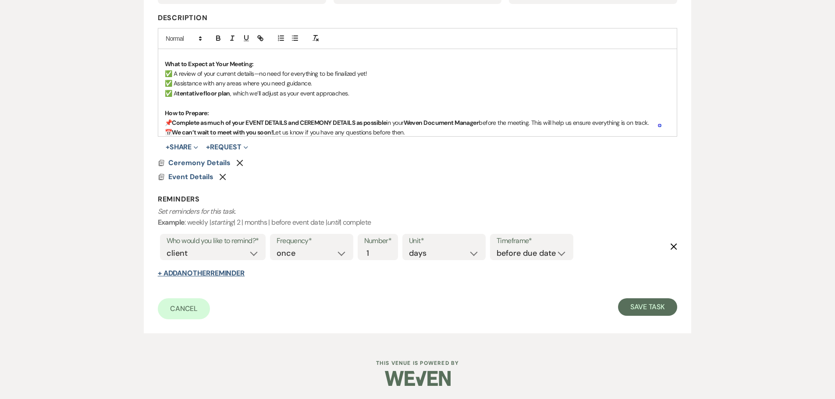
click at [233, 276] on button "+ Add Another Reminder" at bounding box center [201, 273] width 87 height 7
select select "client"
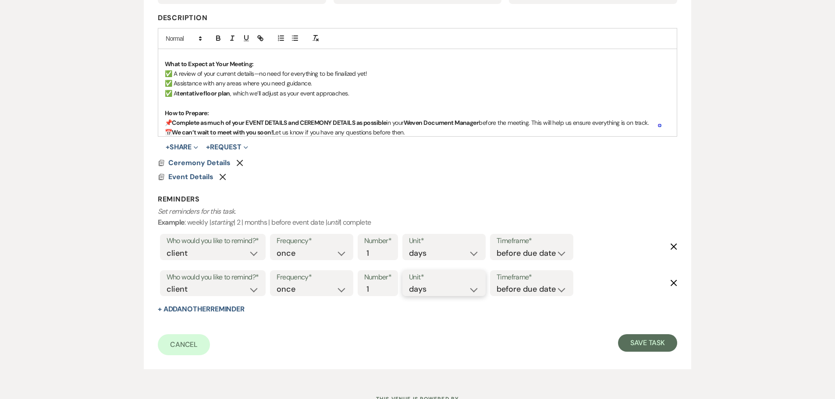
click at [426, 293] on select "days weeks months" at bounding box center [444, 290] width 70 height 12
select select "weeks"
click at [411, 284] on select "days weeks months" at bounding box center [444, 290] width 70 height 12
click at [380, 253] on input "1" at bounding box center [373, 254] width 18 height 12
type input "2"
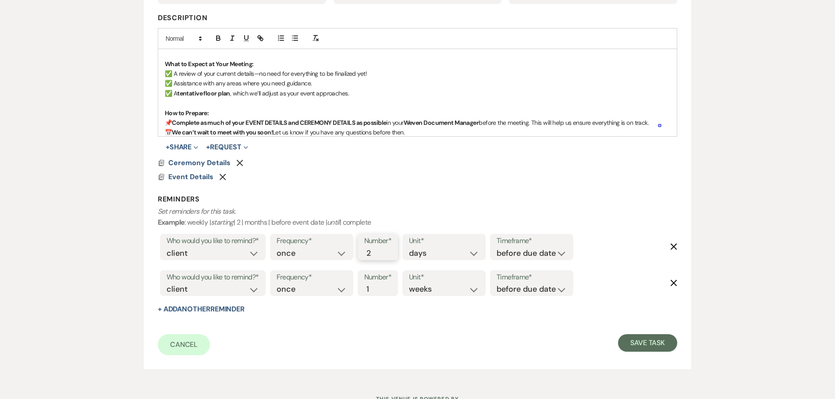
click at [379, 250] on input "2" at bounding box center [373, 254] width 18 height 12
click at [644, 347] on button "Save Task" at bounding box center [647, 343] width 59 height 18
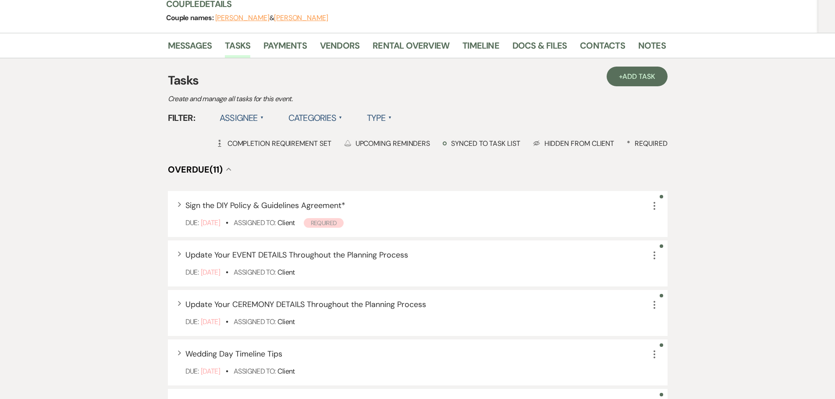
scroll to position [44, 0]
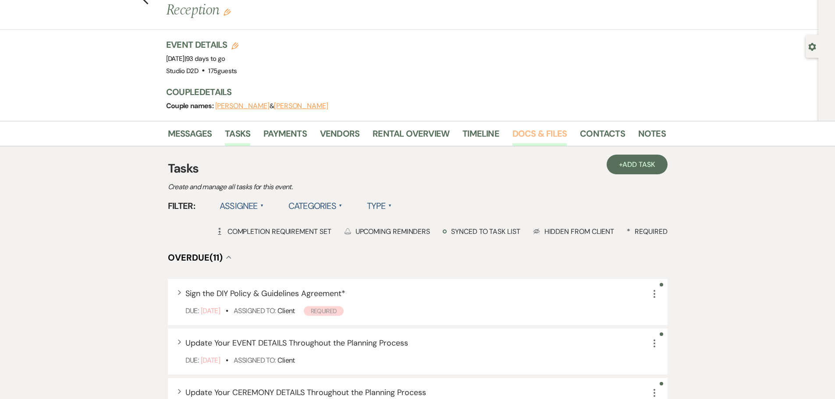
click at [532, 131] on link "Docs & Files" at bounding box center [539, 136] width 54 height 19
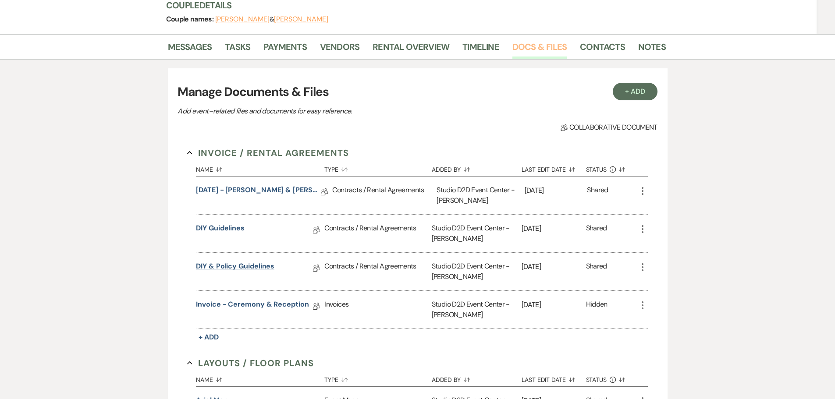
scroll to position [131, 0]
click at [235, 227] on link "DIY Guidelines" at bounding box center [220, 229] width 49 height 14
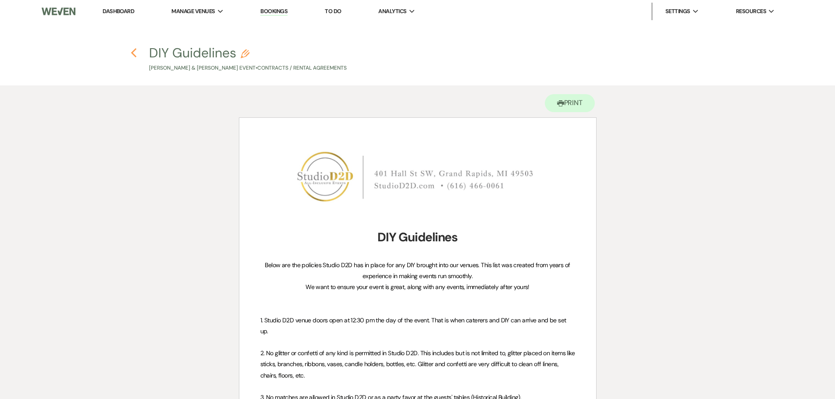
click at [132, 53] on use "button" at bounding box center [134, 53] width 6 height 10
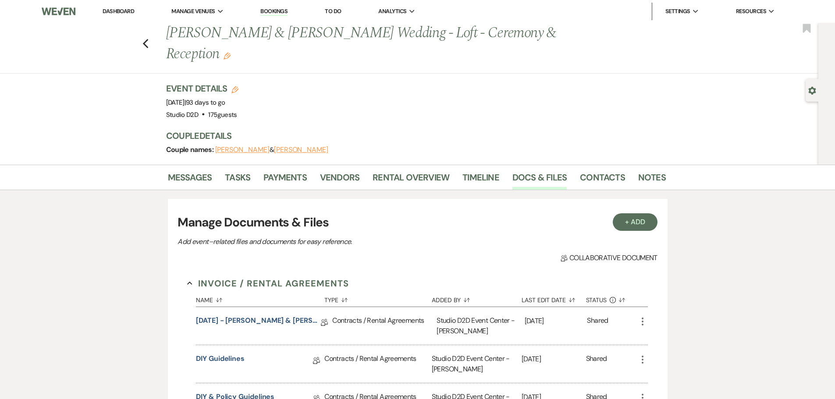
scroll to position [131, 0]
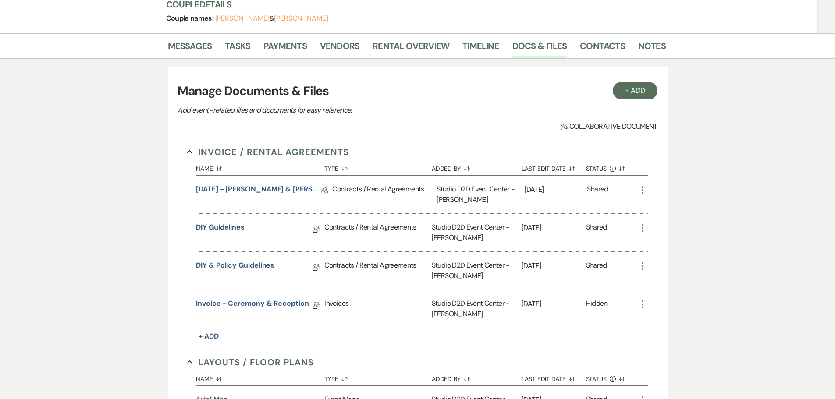
click at [642, 229] on use "button" at bounding box center [643, 228] width 2 height 8
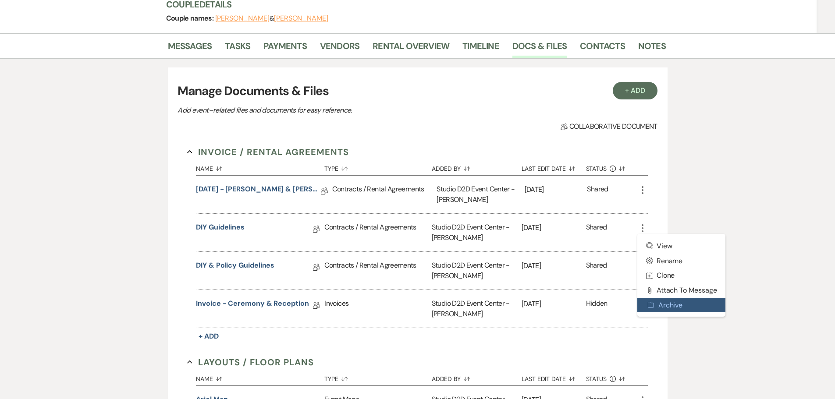
click at [679, 304] on button "Archive Archive" at bounding box center [681, 305] width 89 height 15
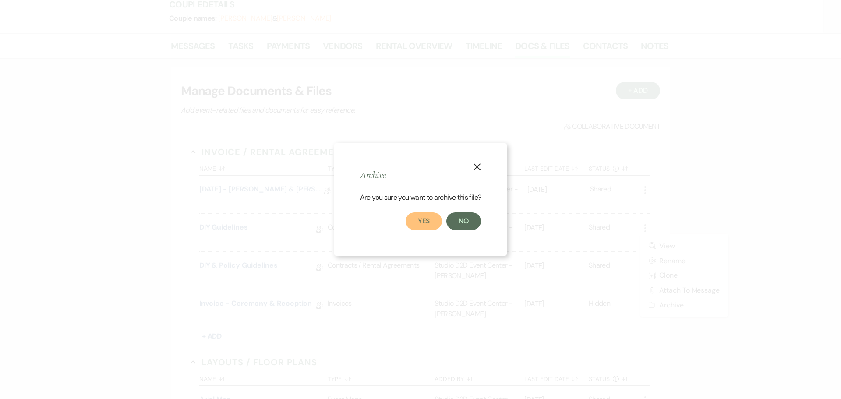
click at [423, 221] on button "Yes" at bounding box center [424, 222] width 37 height 18
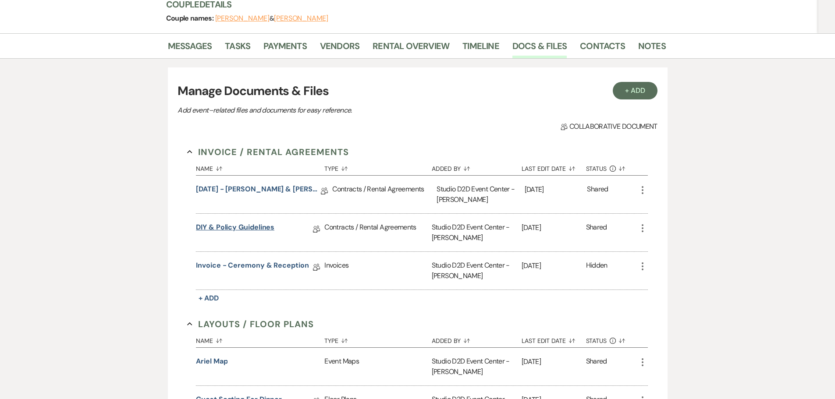
click at [254, 228] on link "DIY & Policy Guidelines" at bounding box center [235, 229] width 78 height 14
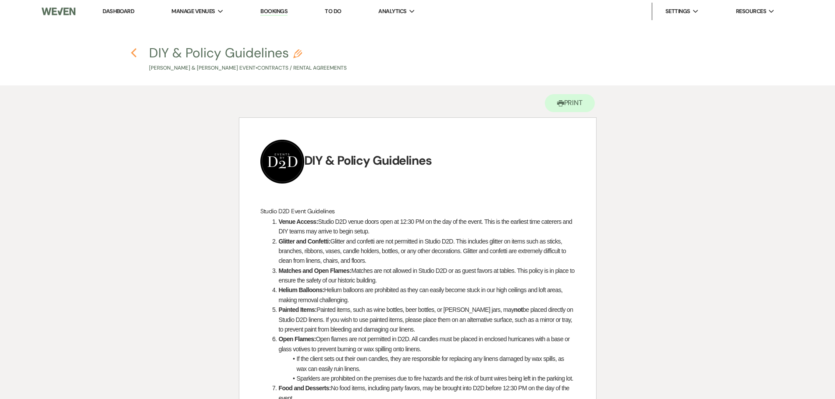
click at [134, 53] on icon "Previous" at bounding box center [134, 53] width 7 height 11
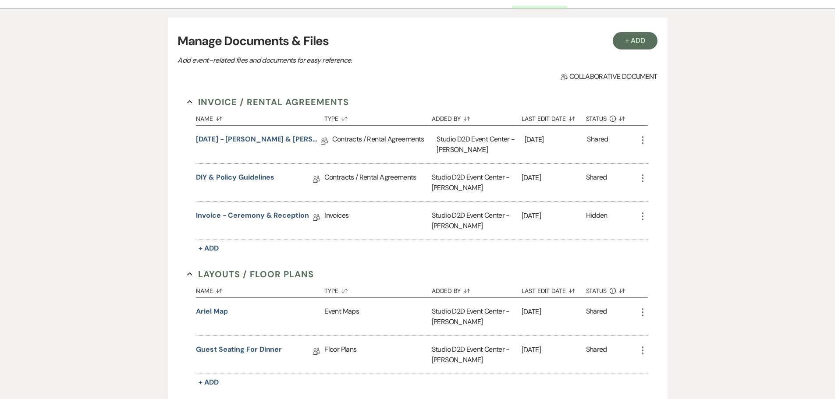
scroll to position [351, 0]
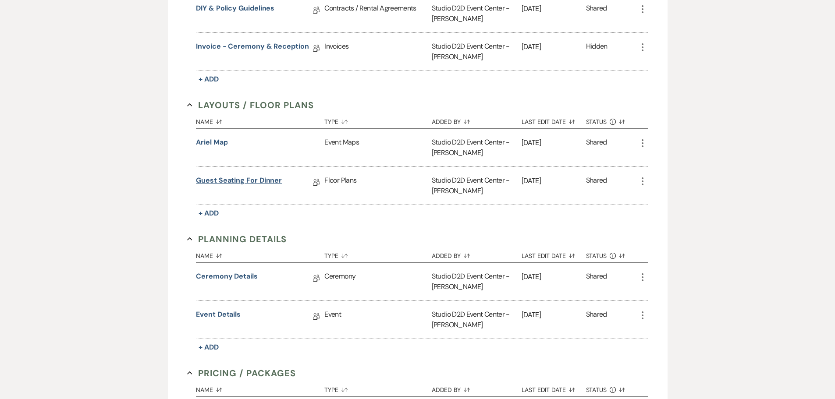
click at [267, 184] on link "Guest Seating for Dinner" at bounding box center [239, 182] width 86 height 14
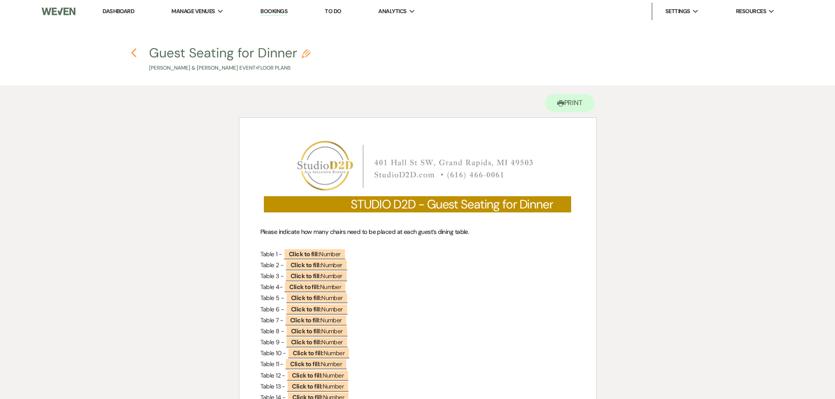
click at [134, 54] on icon "Previous" at bounding box center [134, 53] width 7 height 11
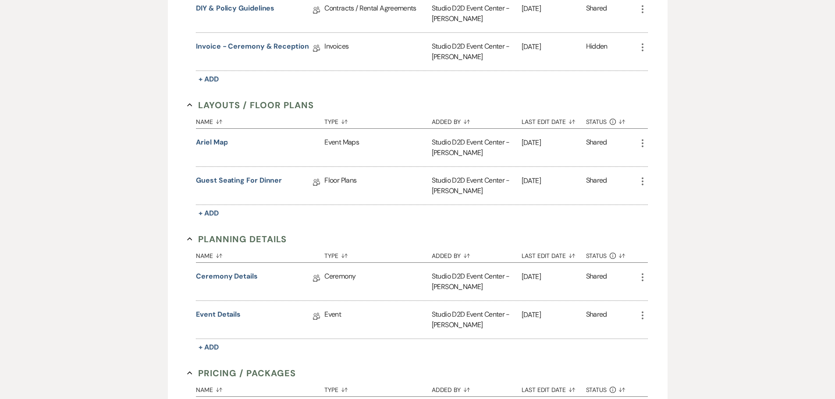
click at [643, 178] on icon "More" at bounding box center [642, 181] width 11 height 11
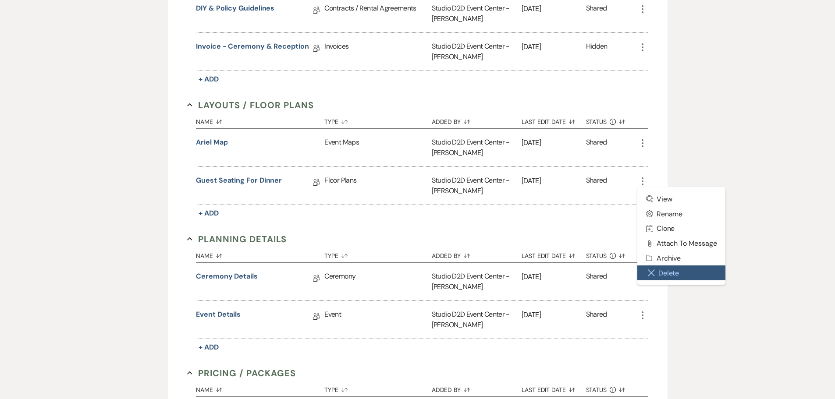
click at [675, 272] on button "Close Delete X Delete" at bounding box center [681, 273] width 89 height 15
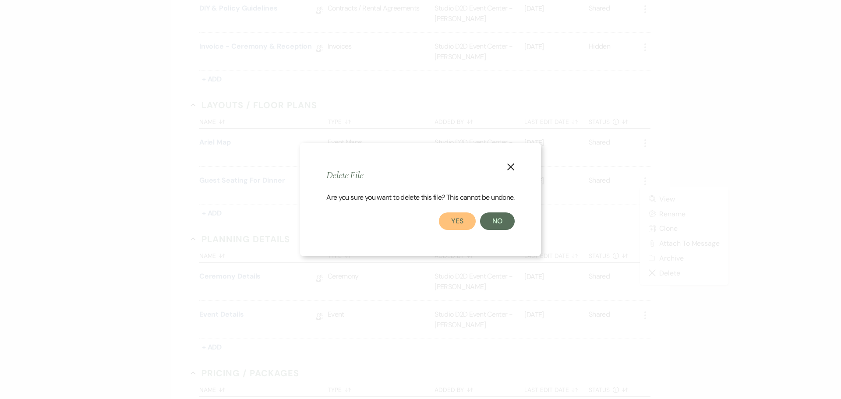
click at [466, 220] on button "Yes" at bounding box center [457, 222] width 37 height 18
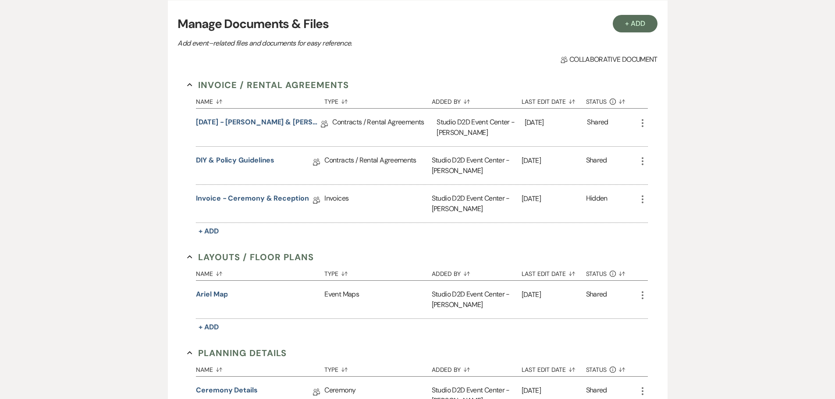
scroll to position [0, 0]
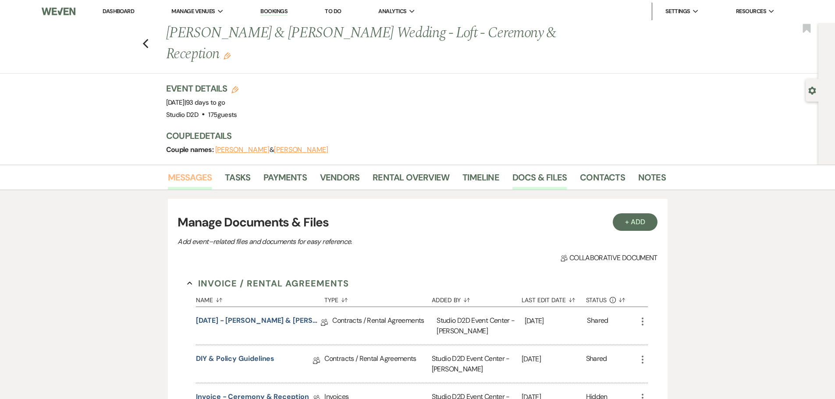
click at [194, 181] on link "Messages" at bounding box center [190, 179] width 44 height 19
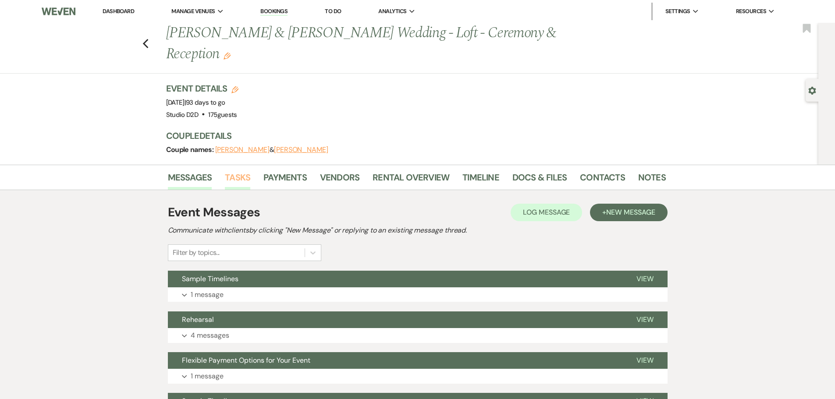
click at [236, 180] on link "Tasks" at bounding box center [237, 179] width 25 height 19
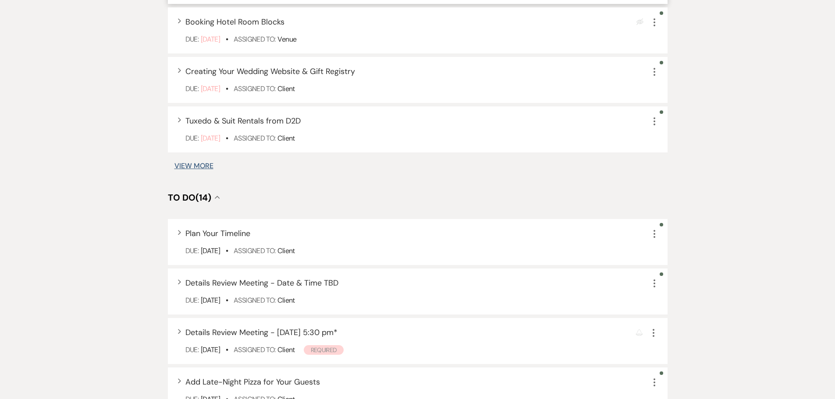
scroll to position [701, 0]
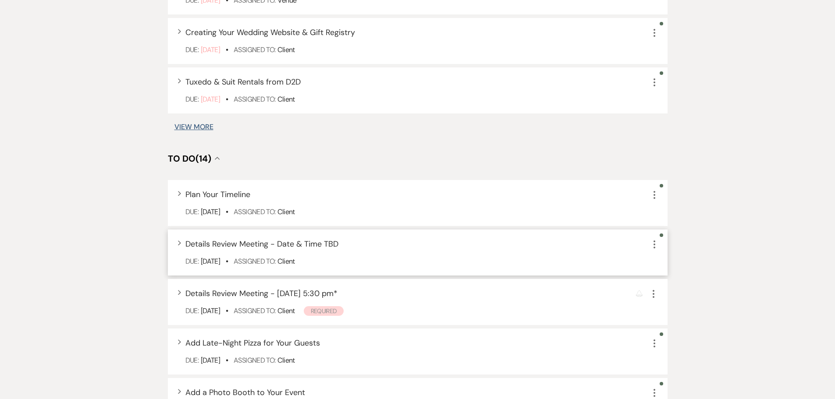
click at [655, 245] on icon "More" at bounding box center [654, 244] width 11 height 11
click at [686, 292] on button "Archive Archive" at bounding box center [691, 289] width 84 height 14
